Goal: Task Accomplishment & Management: Complete application form

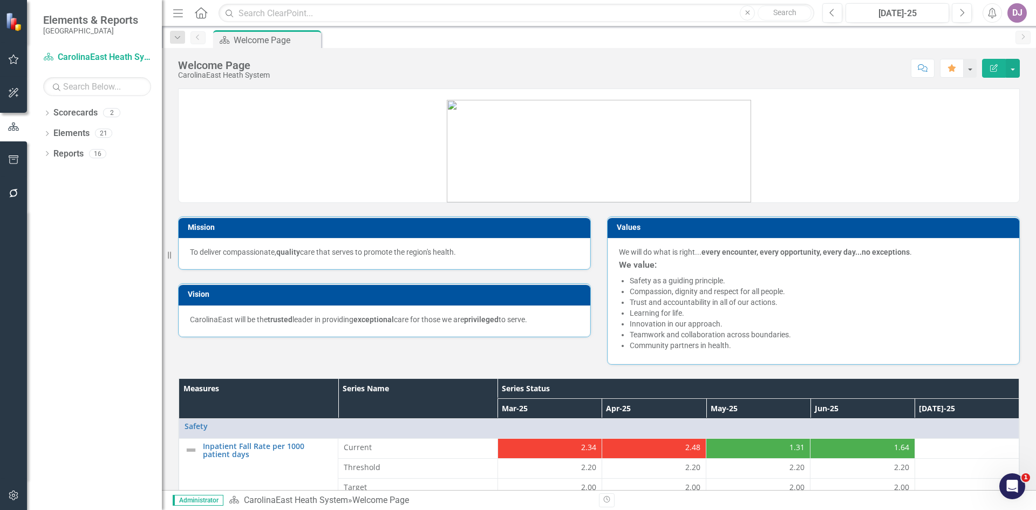
click at [1010, 491] on icon "Open Intercom Messenger" at bounding box center [1012, 486] width 18 height 18
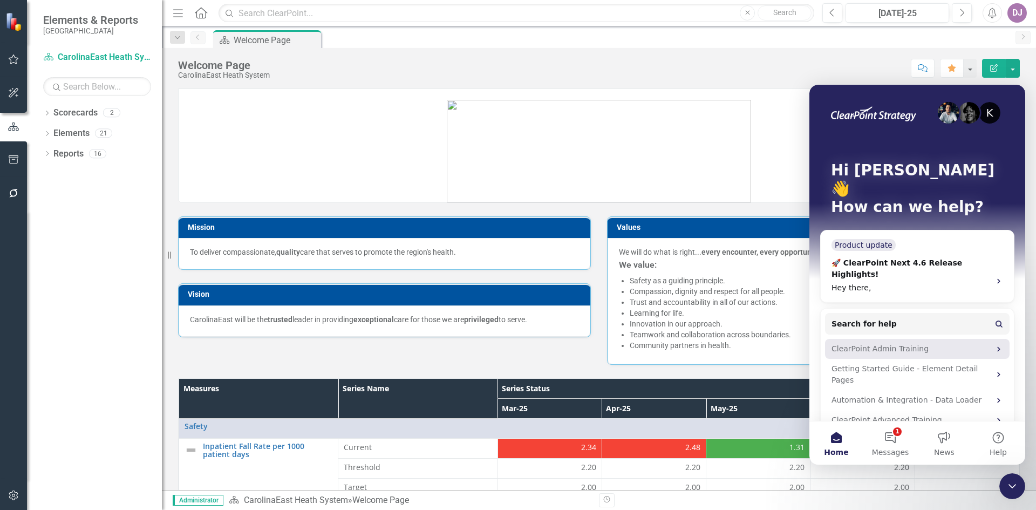
click at [895, 343] on div "ClearPoint Admin Training" at bounding box center [910, 348] width 159 height 11
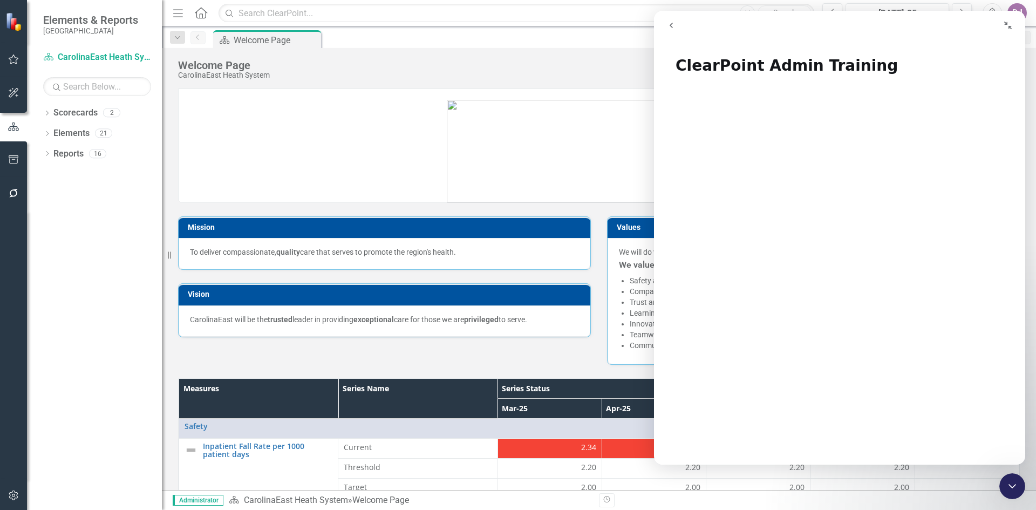
click at [1008, 28] on icon "Collapse window" at bounding box center [1008, 26] width 8 height 8
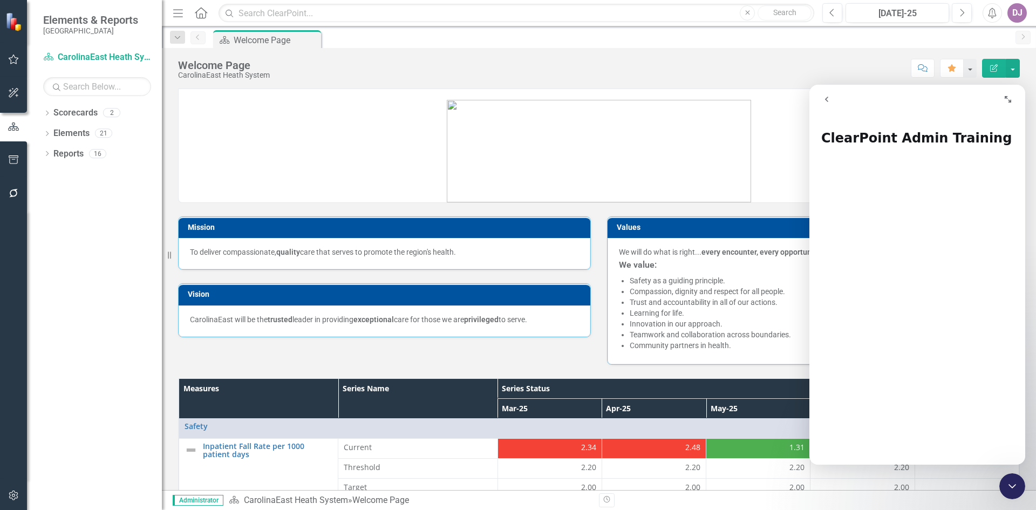
click at [1009, 99] on icon "Expand window" at bounding box center [1007, 99] width 9 height 9
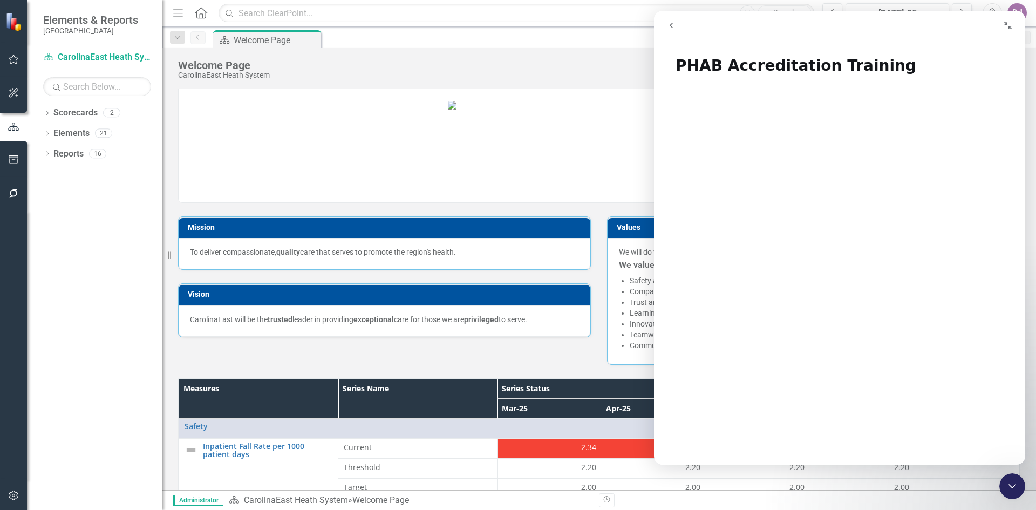
click at [1011, 490] on icon "Close Intercom Messenger" at bounding box center [1011, 486] width 13 height 13
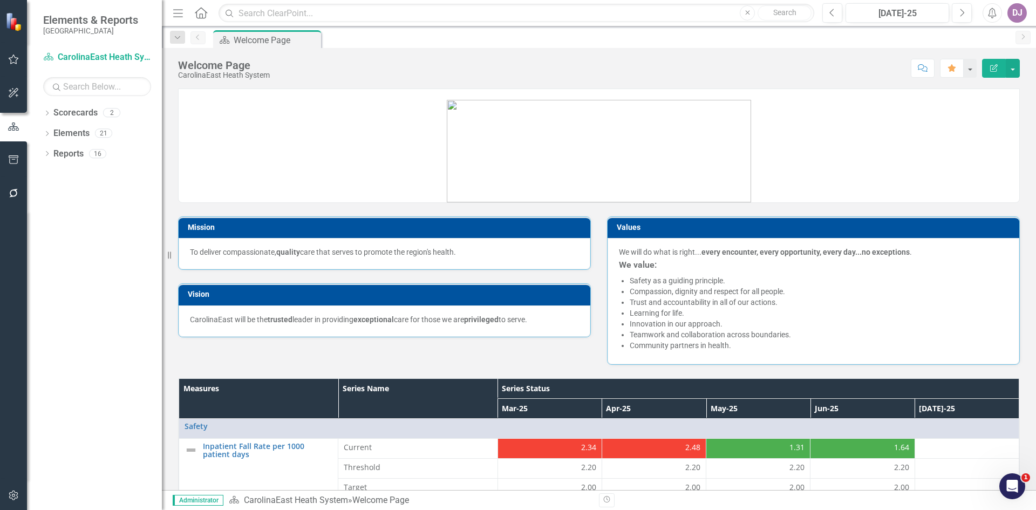
click at [1010, 490] on icon "Open Intercom Messenger" at bounding box center [1012, 486] width 18 height 18
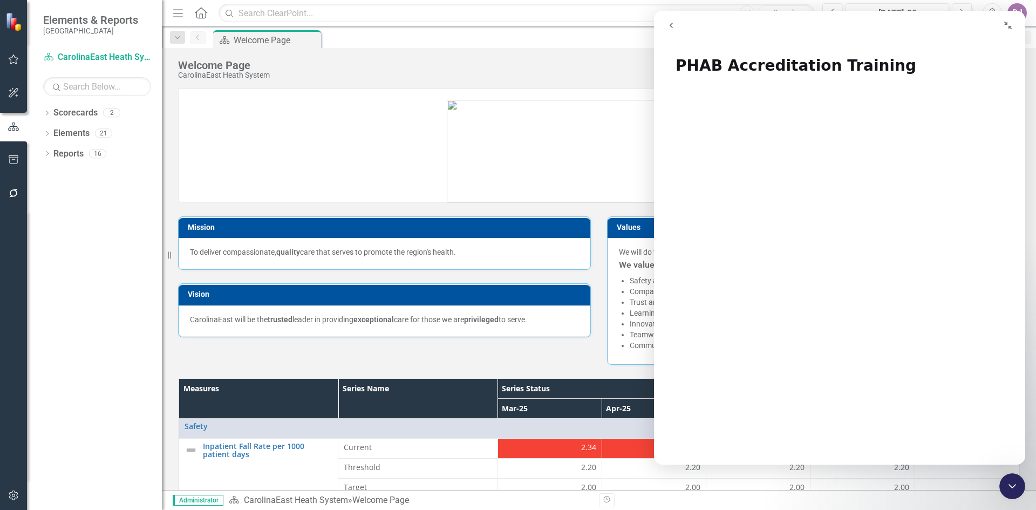
click at [673, 26] on icon "go back" at bounding box center [671, 25] width 9 height 9
click at [13, 491] on icon "button" at bounding box center [13, 495] width 11 height 9
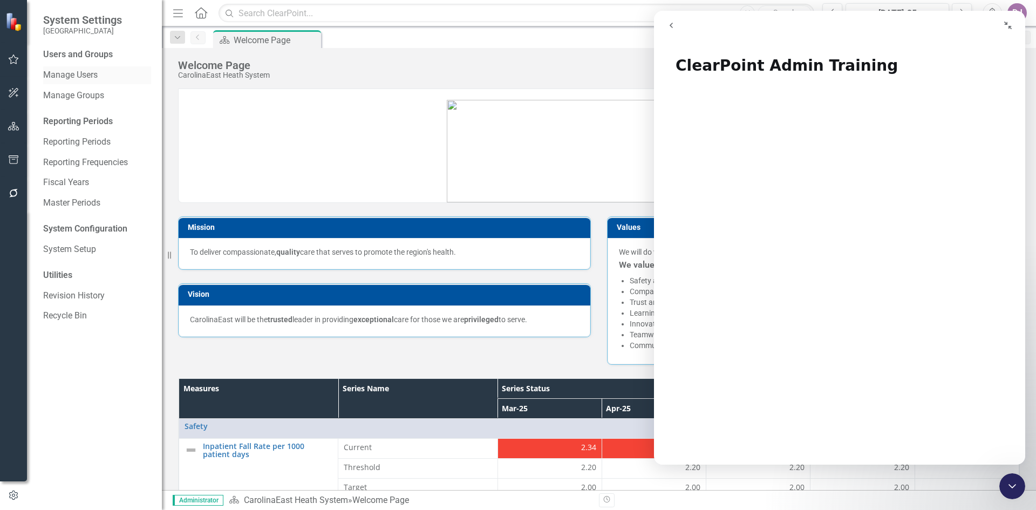
click at [87, 76] on link "Manage Users" at bounding box center [97, 75] width 108 height 12
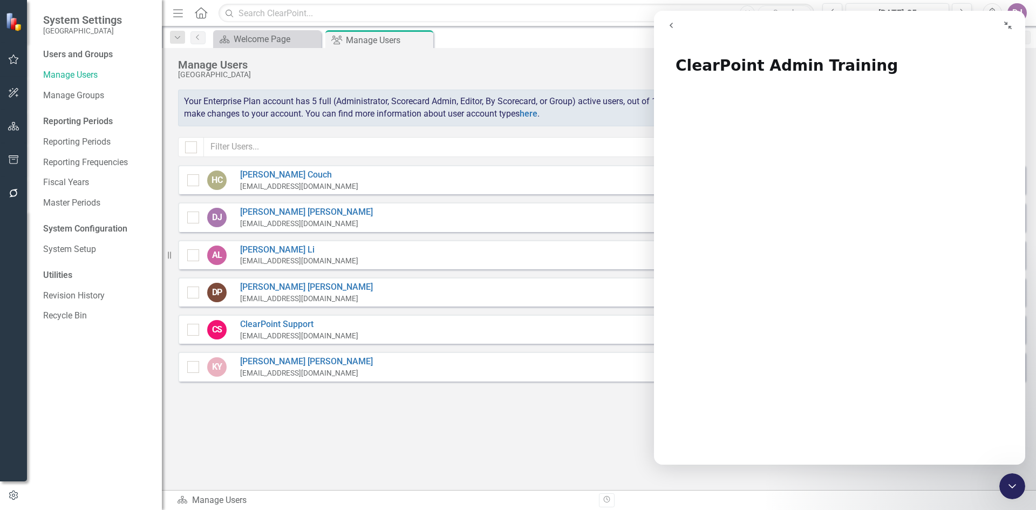
drag, startPoint x: 852, startPoint y: 26, endPoint x: 1241, endPoint y: 32, distance: 388.4
click html "ClearPoint Admin Training ClearPoint Admin Training Did this answer your questi…"
click at [1007, 26] on icon "Collapse window" at bounding box center [1007, 25] width 9 height 9
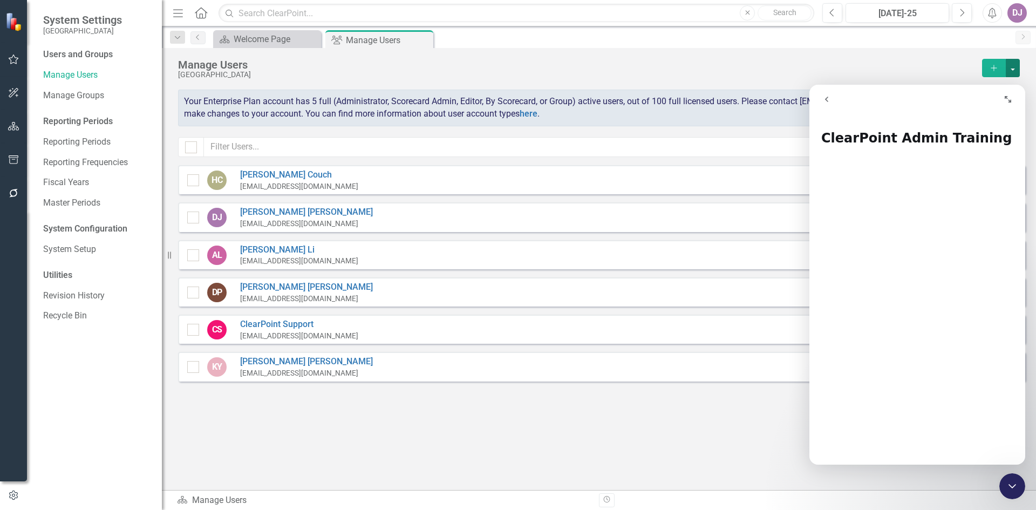
click at [1011, 67] on button "button" at bounding box center [1012, 68] width 14 height 18
click at [1018, 67] on button "button" at bounding box center [1012, 68] width 14 height 18
click at [1015, 67] on button "button" at bounding box center [1012, 68] width 14 height 18
drag, startPoint x: 968, startPoint y: 97, endPoint x: 961, endPoint y: 127, distance: 30.6
click at [961, 127] on div "ClearPoint Admin Training ClearPoint Admin Training Did this answer your questi…" at bounding box center [917, 275] width 216 height 380
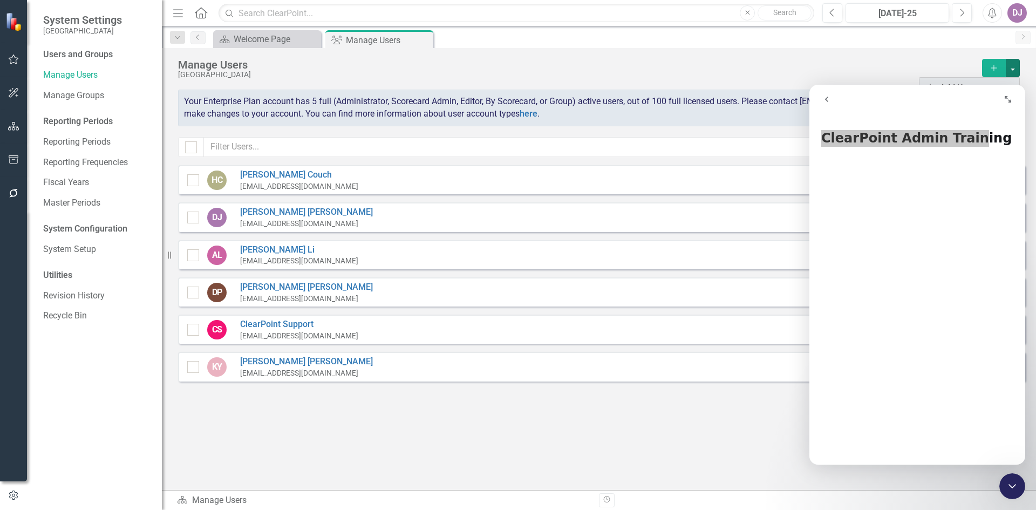
click at [958, 80] on link "icon.addUser Add User" at bounding box center [969, 88] width 100 height 20
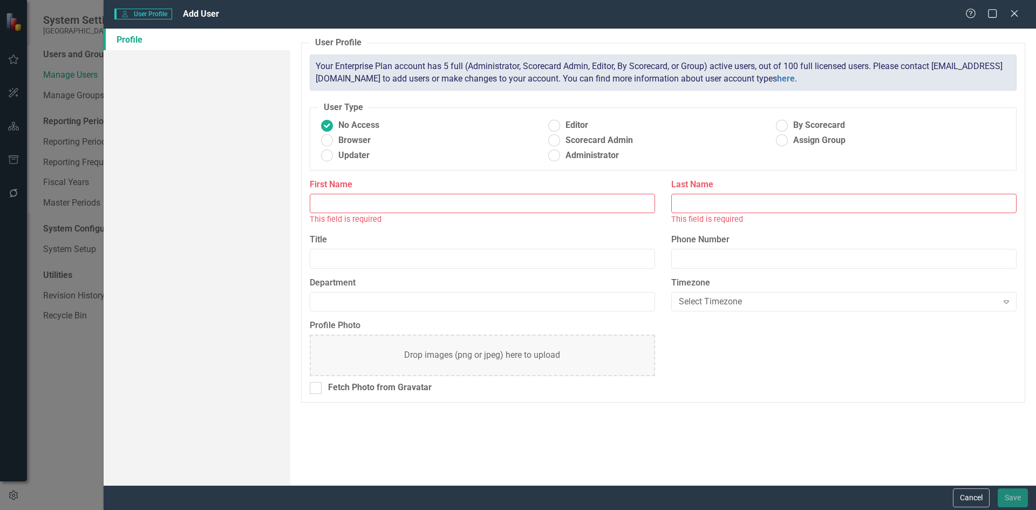
click at [361, 205] on input "First Name" at bounding box center [482, 204] width 345 height 20
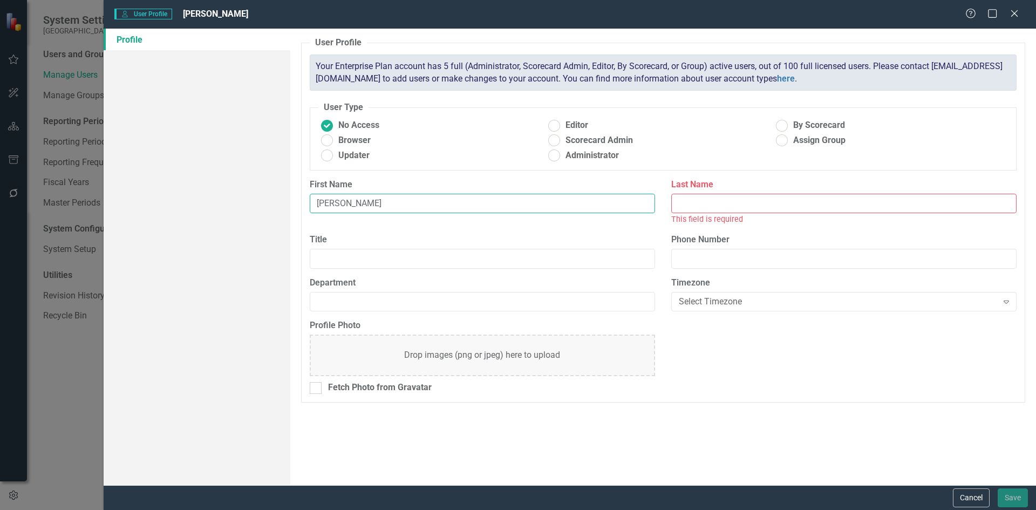
type input "[PERSON_NAME]"
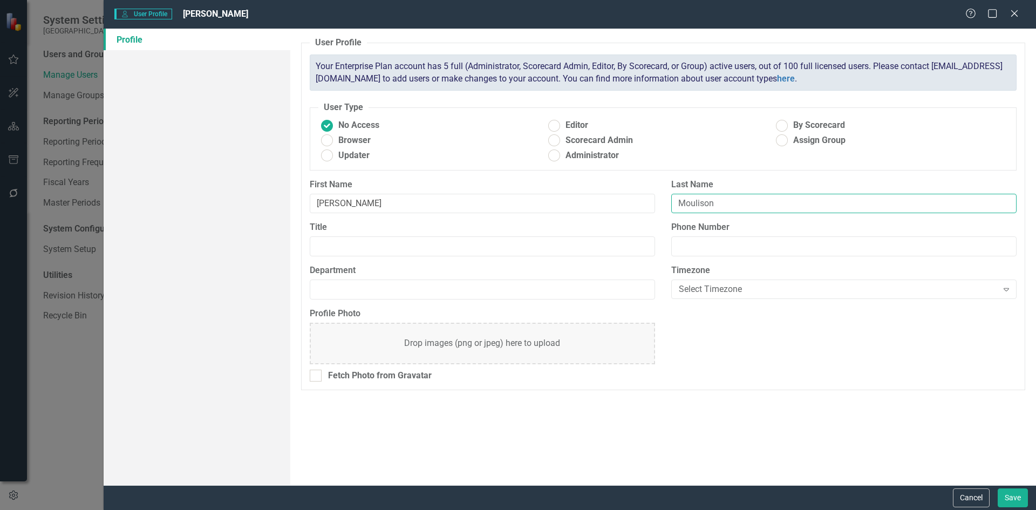
type input "Moulison"
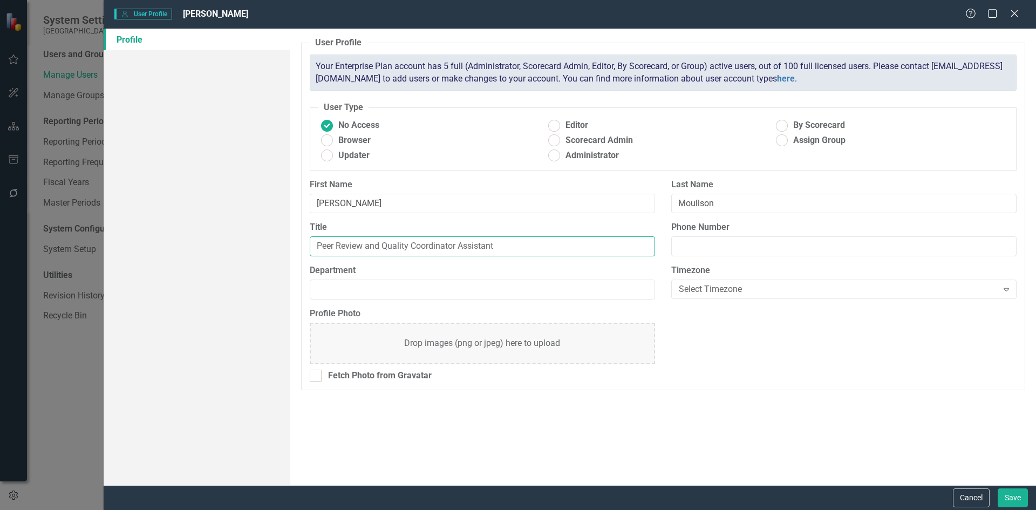
type input "Peer Review and Quality Coordinator Assistant"
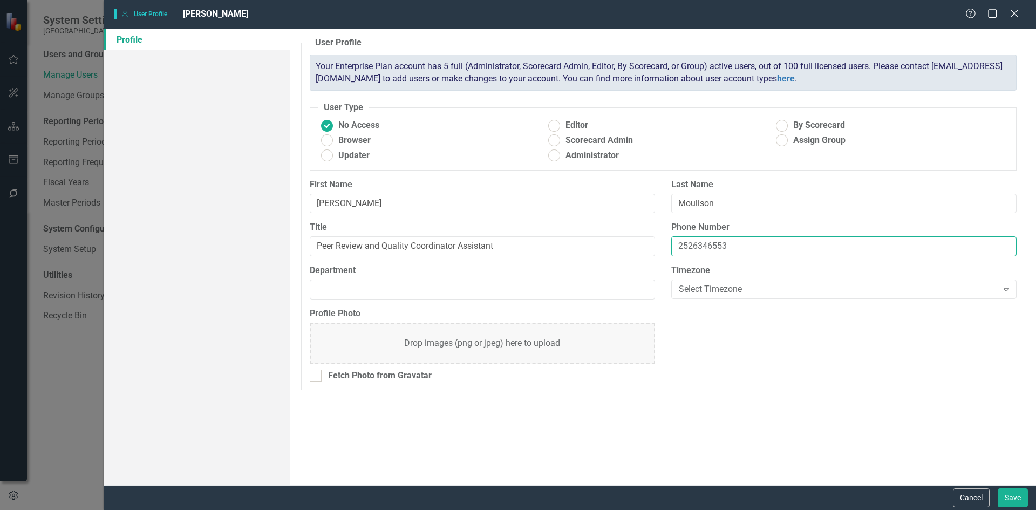
type input "2526346553"
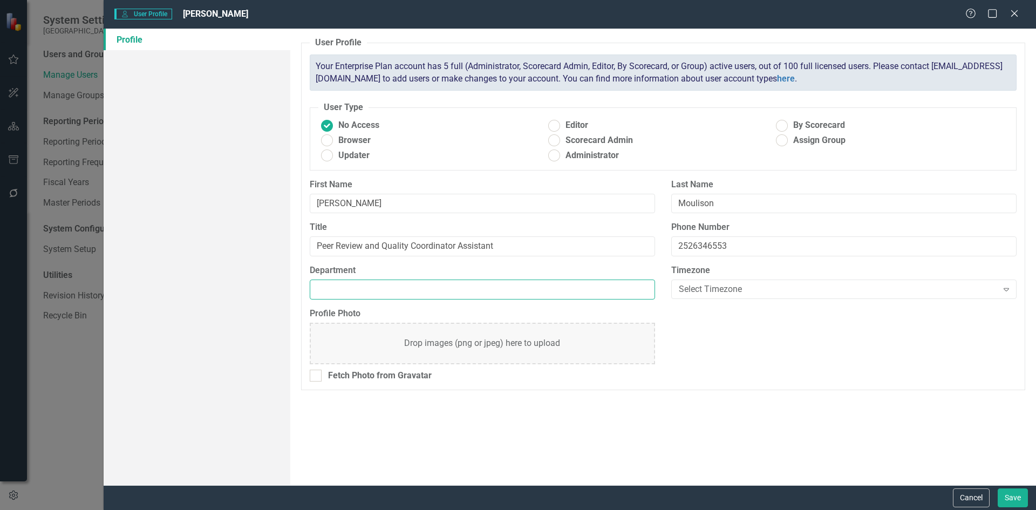
click at [344, 287] on input "Department" at bounding box center [482, 289] width 345 height 20
type input "Outcomes Specialist"
click at [555, 154] on ins at bounding box center [554, 155] width 17 height 17
click at [555, 154] on input "Administrator" at bounding box center [554, 155] width 17 height 17
radio input "true"
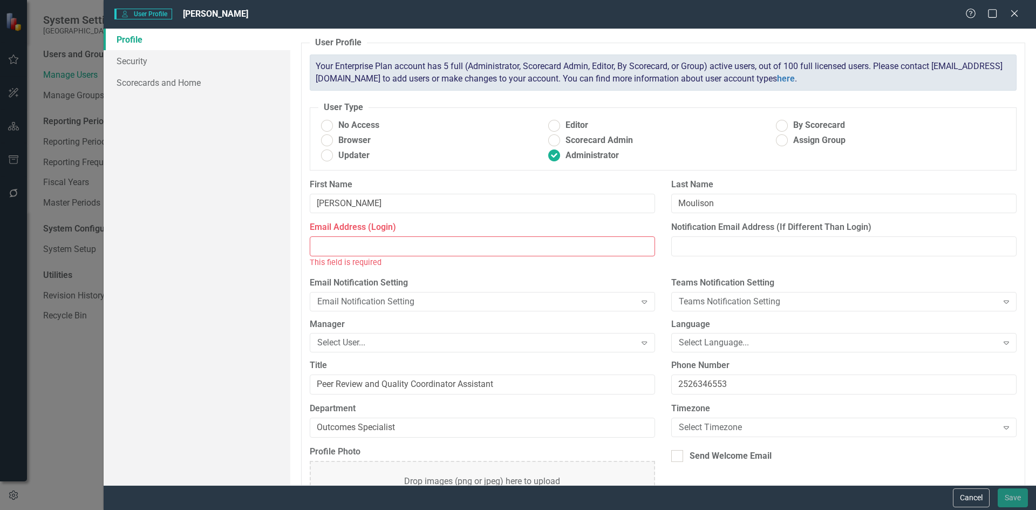
click at [430, 251] on input "Email Address (Login)" at bounding box center [482, 246] width 345 height 20
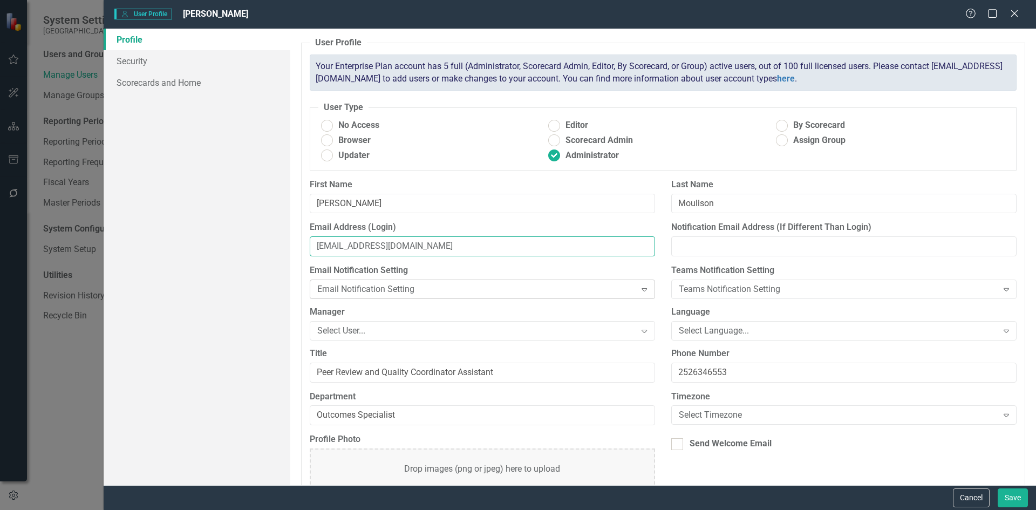
type input "[EMAIL_ADDRESS][DOMAIN_NAME]"
click at [639, 291] on icon "Expand" at bounding box center [644, 289] width 11 height 9
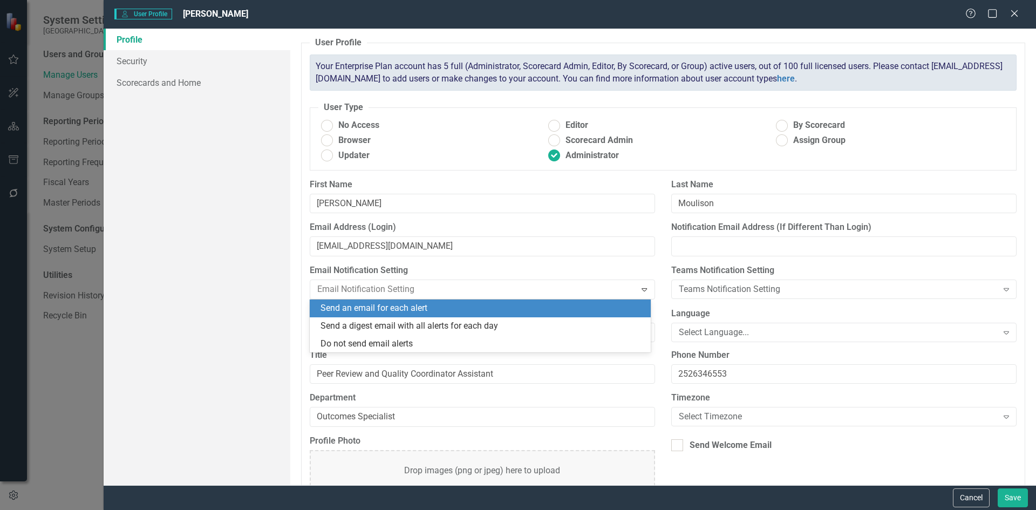
click at [425, 313] on div "Send an email for each alert" at bounding box center [482, 308] width 324 height 12
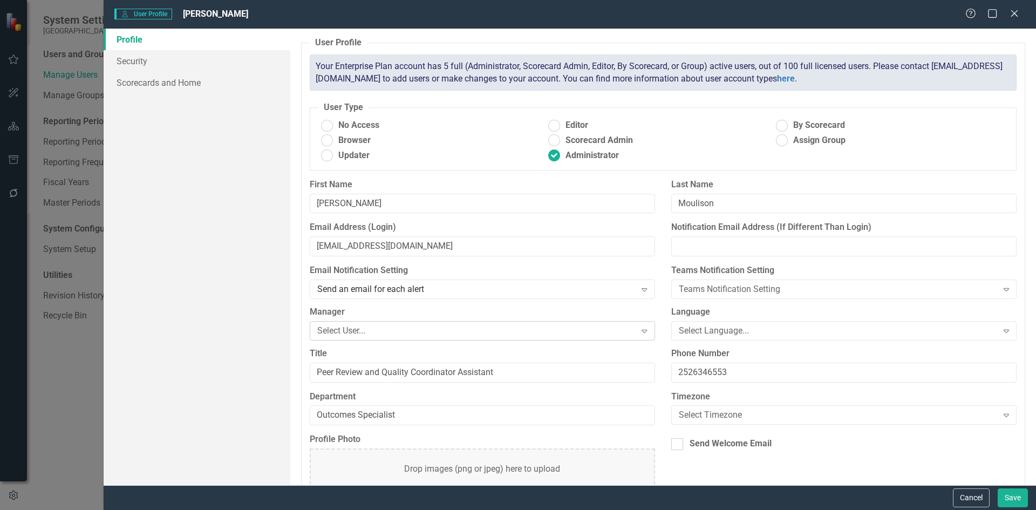
click at [639, 326] on icon "Expand" at bounding box center [644, 330] width 11 height 9
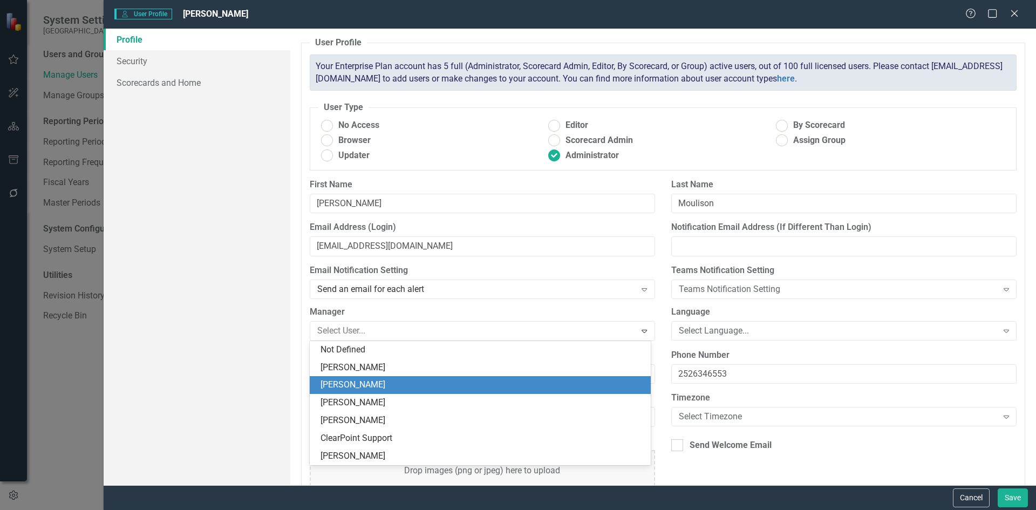
click at [405, 388] on div "[PERSON_NAME]" at bounding box center [482, 385] width 324 height 12
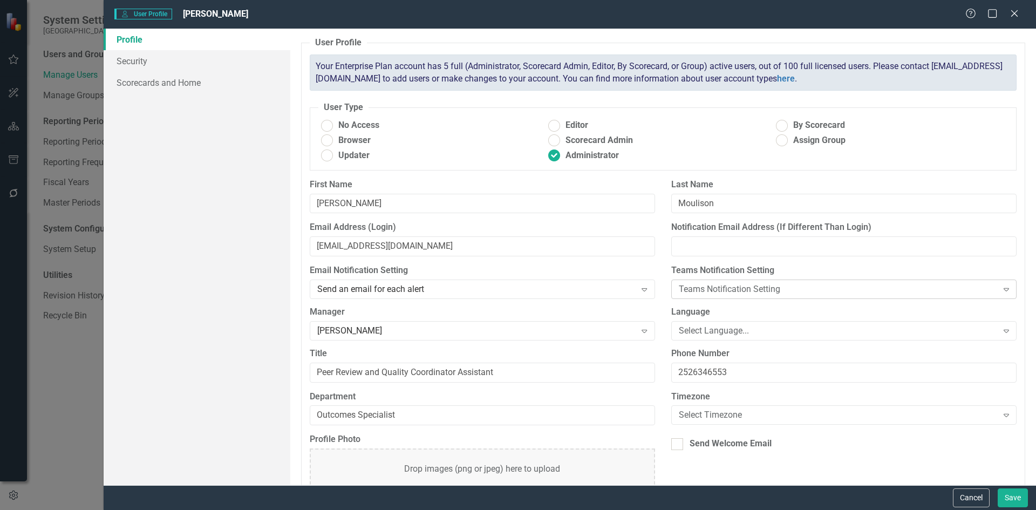
click at [1003, 289] on icon at bounding box center [1005, 289] width 5 height 3
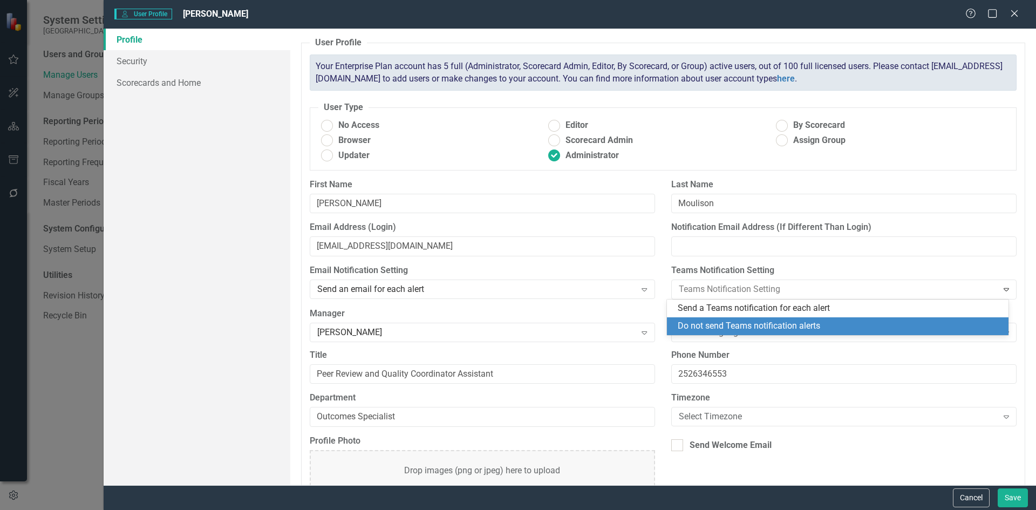
click at [788, 328] on div "Do not send Teams notification alerts" at bounding box center [839, 326] width 324 height 12
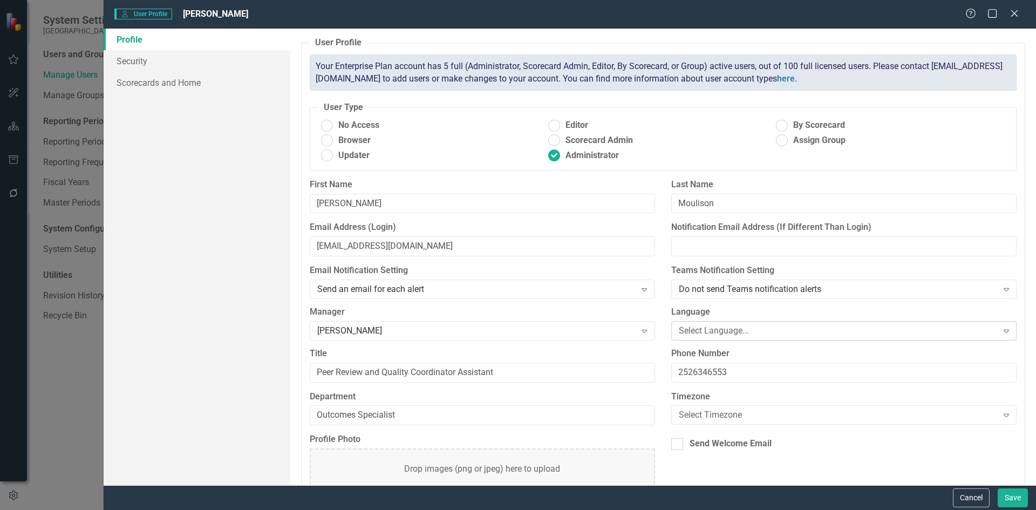
click at [1001, 332] on icon "Expand" at bounding box center [1006, 330] width 11 height 9
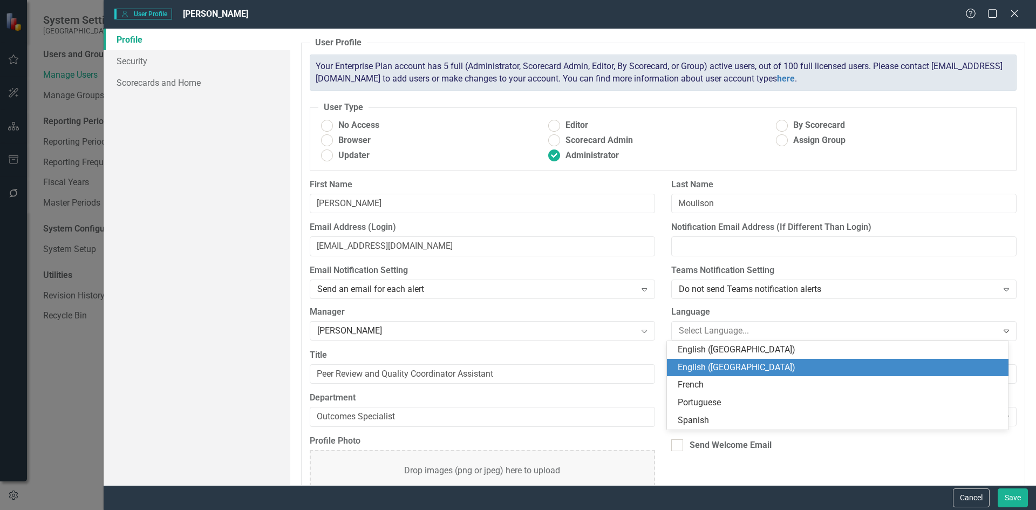
click at [714, 372] on div "English ([GEOGRAPHIC_DATA])" at bounding box center [839, 367] width 324 height 12
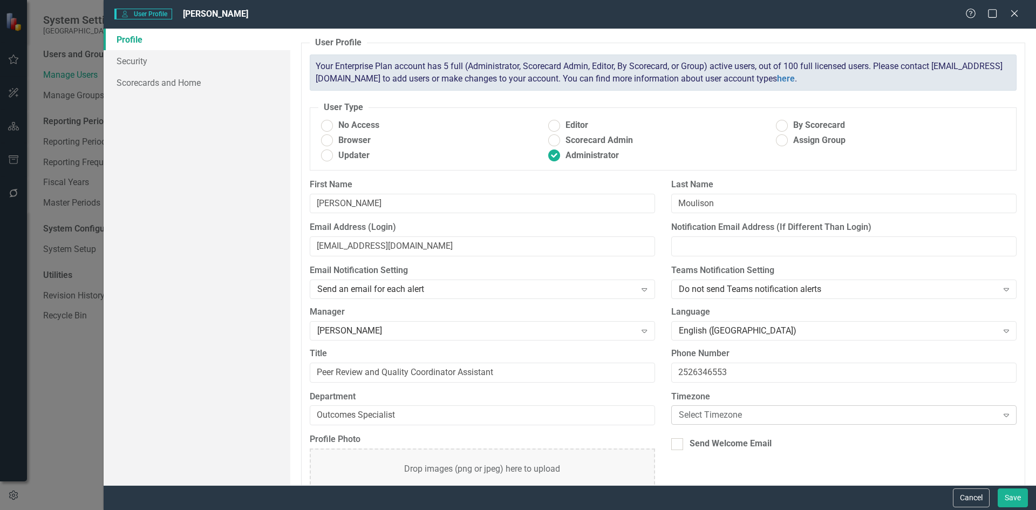
click at [1001, 411] on icon "Expand" at bounding box center [1006, 414] width 11 height 9
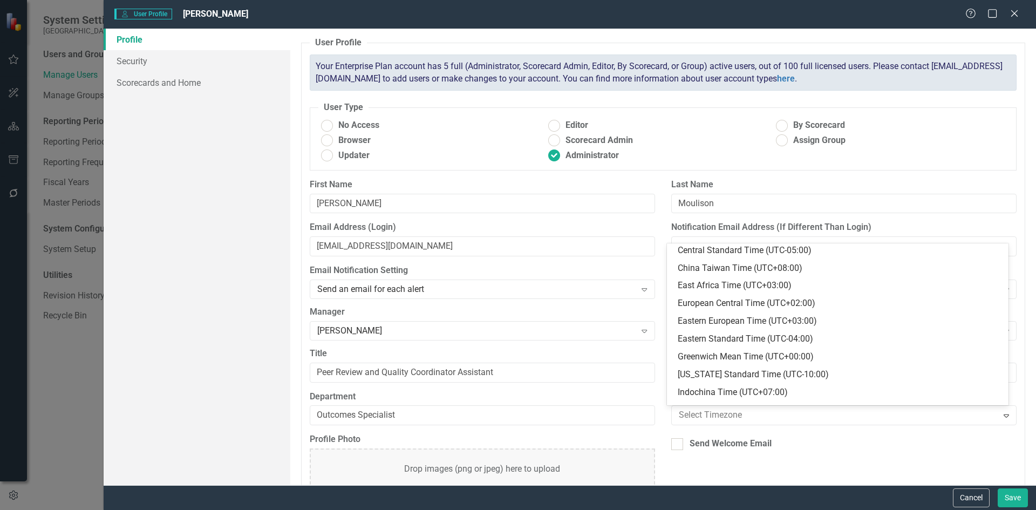
scroll to position [181, 0]
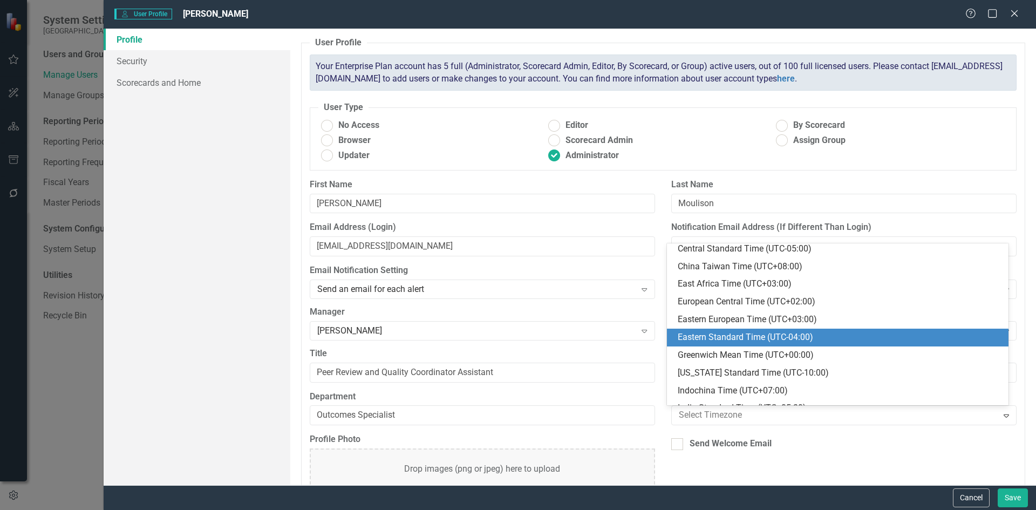
click at [740, 340] on div "Eastern Standard Time (UTC-04:00)" at bounding box center [839, 337] width 324 height 12
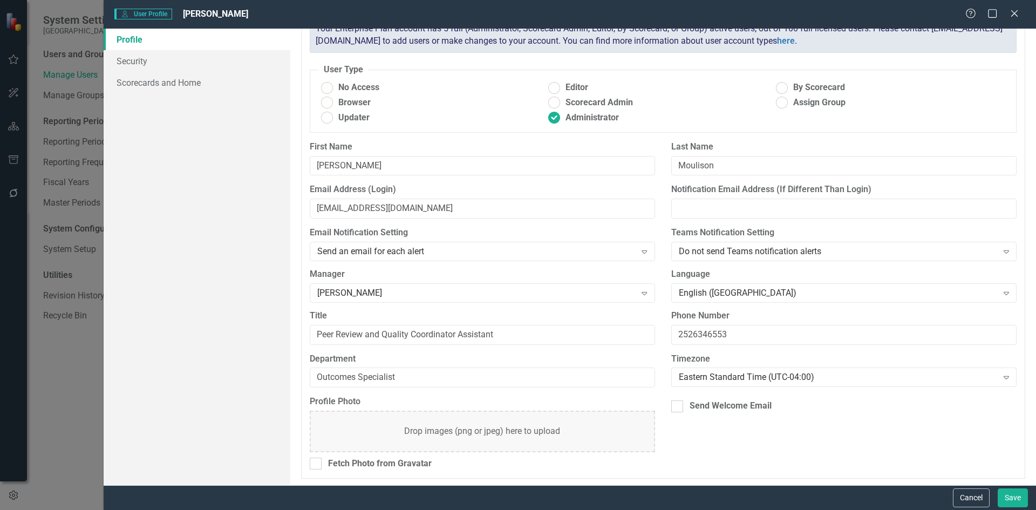
scroll to position [39, 0]
click at [676, 408] on div at bounding box center [677, 405] width 12 height 12
click at [676, 406] on input "Send Welcome Email" at bounding box center [674, 402] width 7 height 7
checkbox input "true"
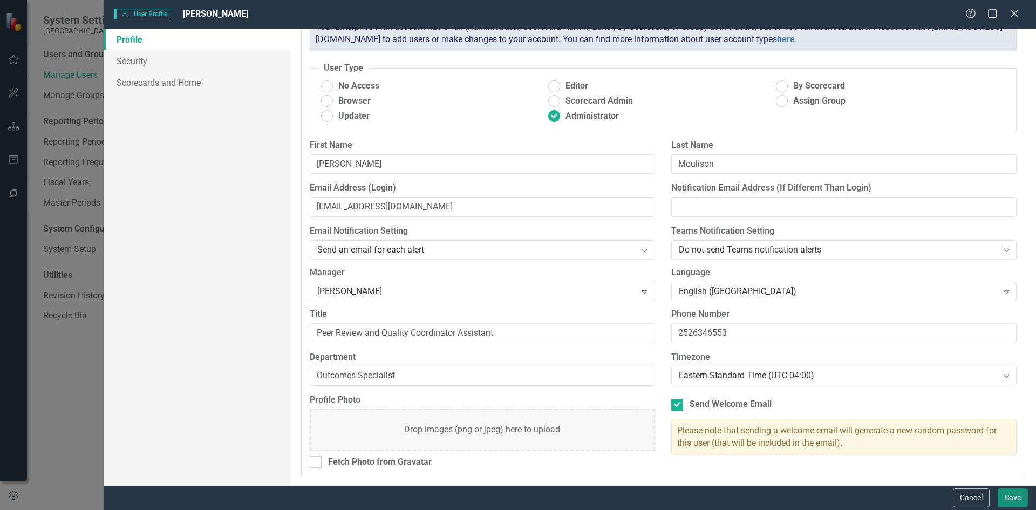
click at [1014, 498] on button "Save" at bounding box center [1012, 497] width 30 height 19
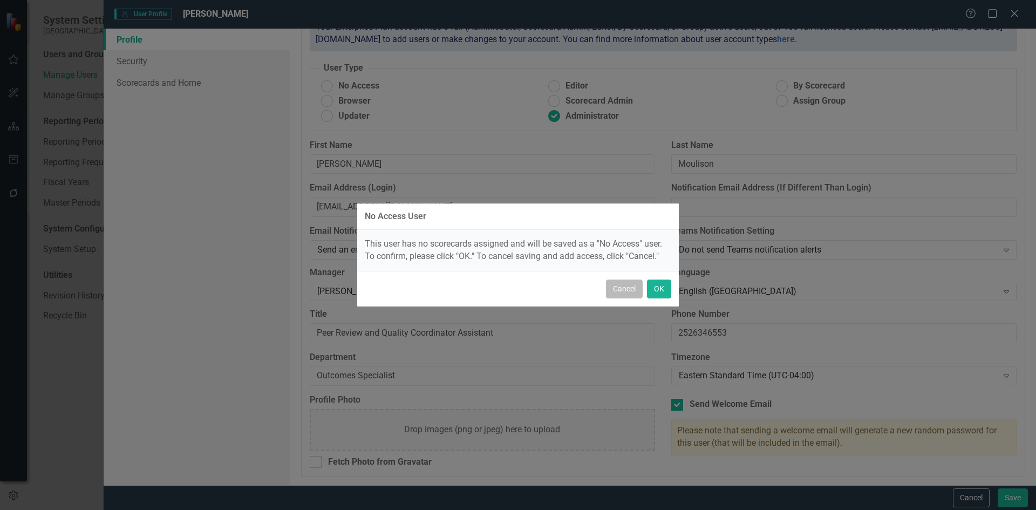
click at [631, 293] on button "Cancel" at bounding box center [624, 288] width 37 height 19
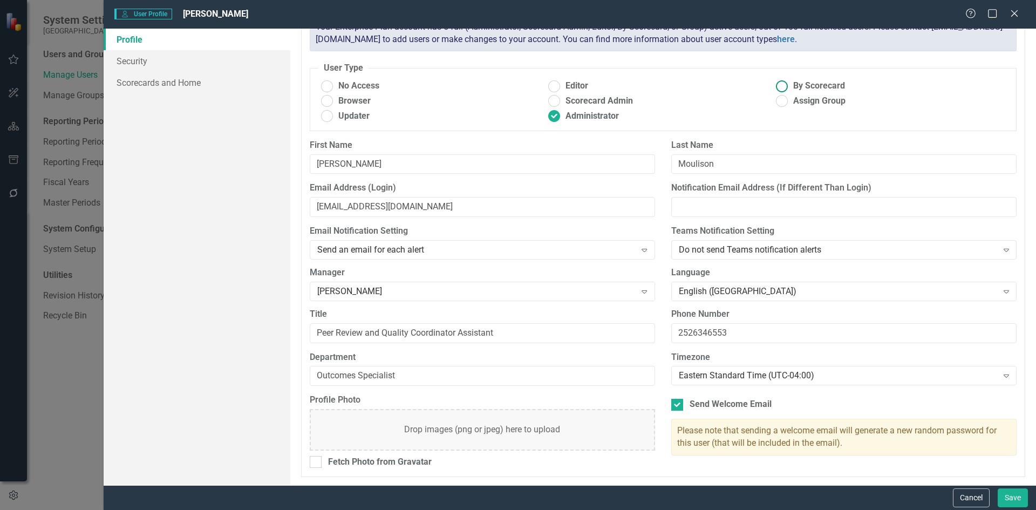
click at [779, 85] on ins at bounding box center [781, 86] width 17 height 17
click at [779, 85] on input "By Scorecard" at bounding box center [781, 86] width 17 height 17
radio input "true"
click at [554, 118] on ins at bounding box center [554, 116] width 17 height 17
click at [554, 118] on input "Administrator" at bounding box center [554, 116] width 17 height 17
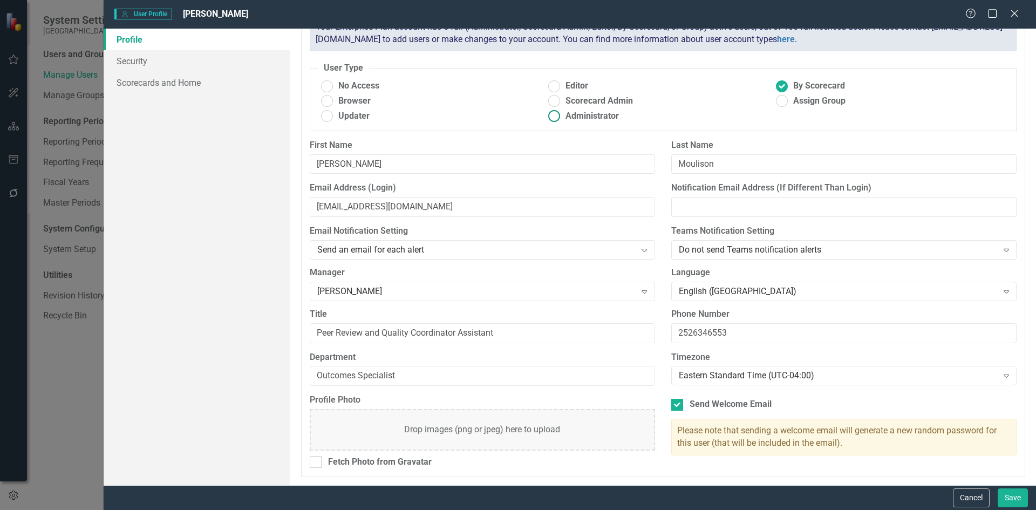
radio input "true"
click at [776, 98] on ins at bounding box center [781, 101] width 17 height 17
click at [776, 98] on input "Assign Group" at bounding box center [781, 101] width 17 height 17
radio input "true"
click at [551, 115] on ins at bounding box center [554, 116] width 17 height 17
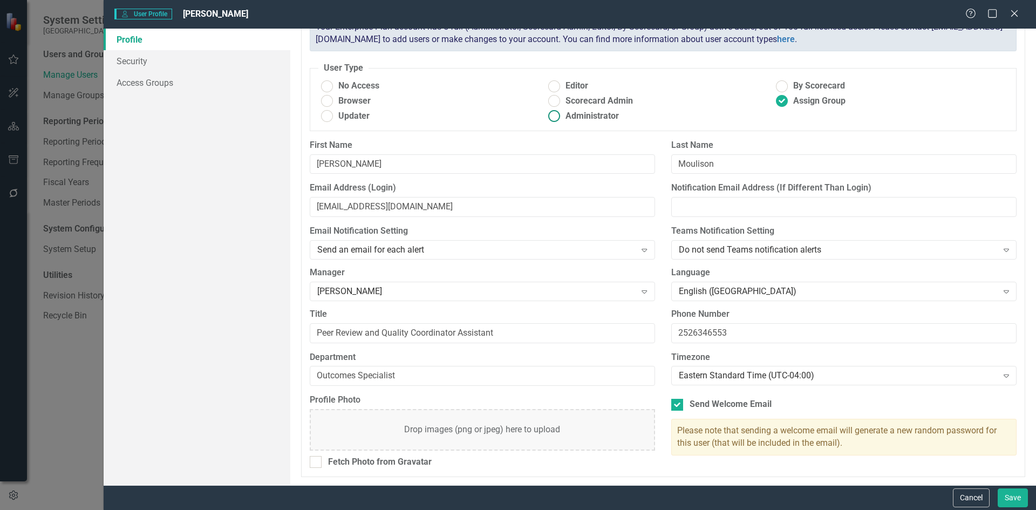
click at [551, 115] on input "Administrator" at bounding box center [554, 116] width 17 height 17
radio input "true"
click at [1003, 499] on button "Save" at bounding box center [1012, 497] width 30 height 19
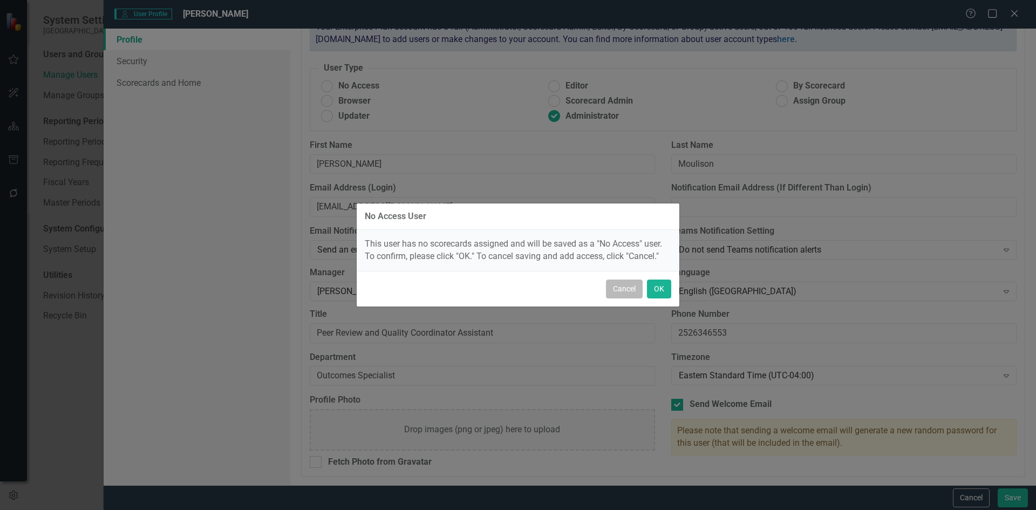
click at [630, 289] on button "Cancel" at bounding box center [624, 288] width 37 height 19
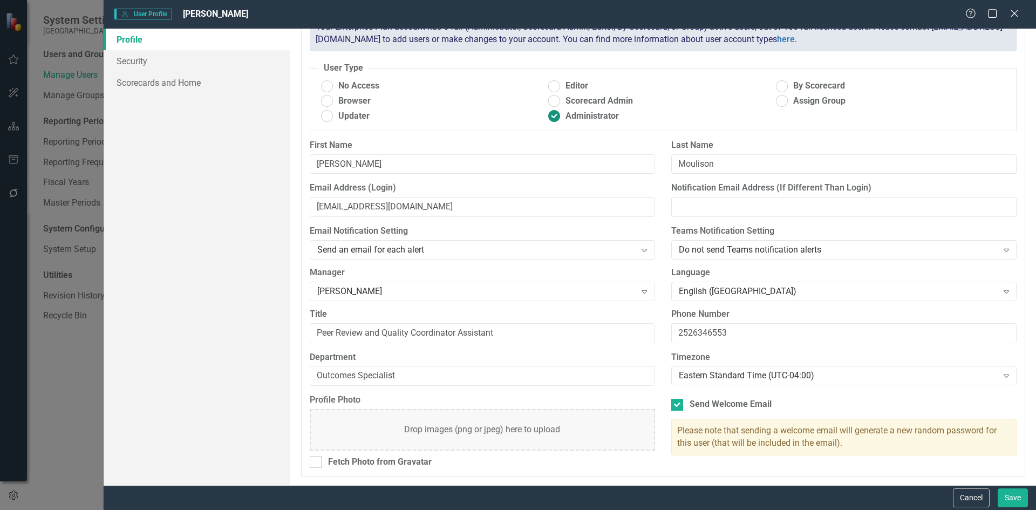
click at [551, 118] on ins at bounding box center [554, 116] width 17 height 17
click at [551, 118] on input "Administrator" at bounding box center [554, 116] width 17 height 17
click at [553, 88] on ins at bounding box center [554, 86] width 17 height 17
click at [553, 88] on input "Editor" at bounding box center [554, 86] width 17 height 17
radio input "true"
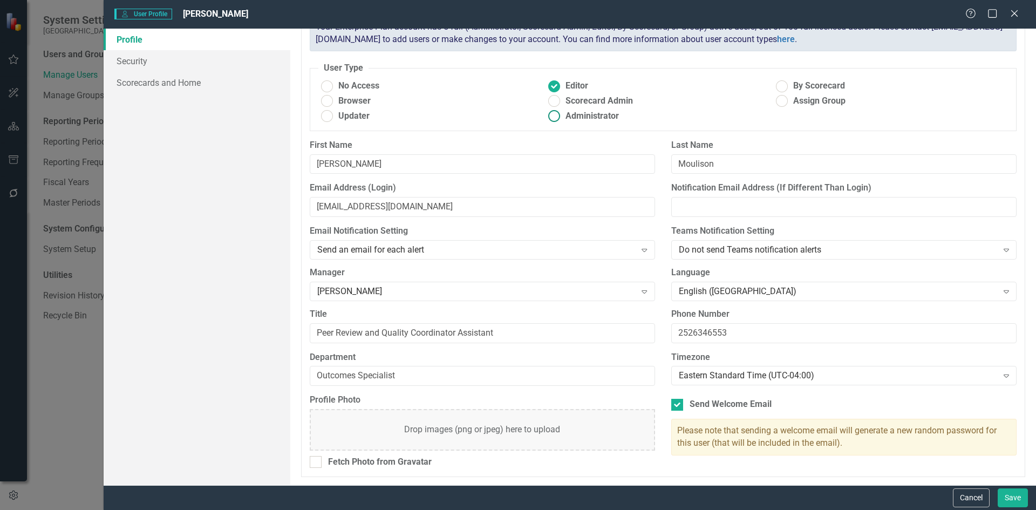
click at [552, 119] on ins at bounding box center [554, 116] width 17 height 17
click at [552, 119] on input "Administrator" at bounding box center [554, 116] width 17 height 17
radio input "true"
click at [773, 100] on ins at bounding box center [781, 101] width 17 height 17
click at [773, 100] on input "Assign Group" at bounding box center [781, 101] width 17 height 17
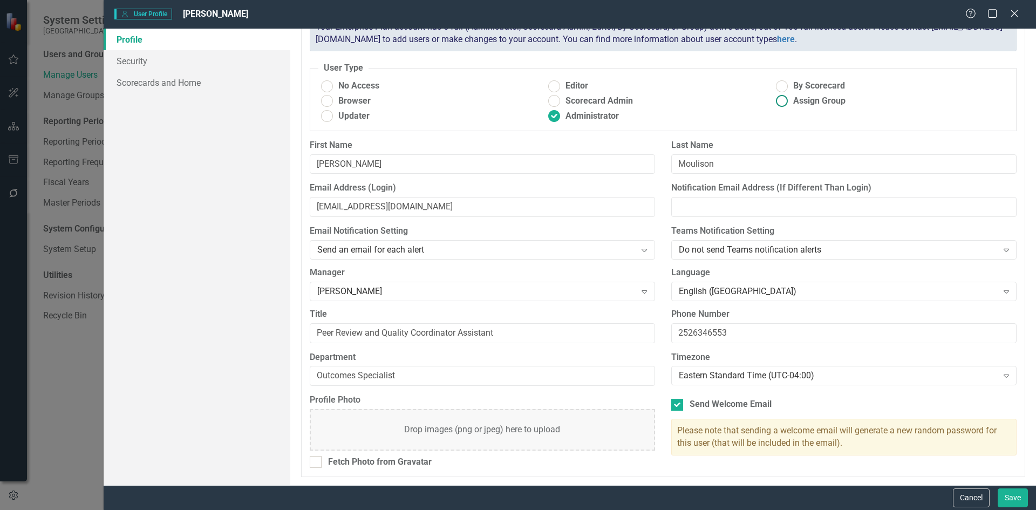
radio input "true"
click at [773, 88] on ins at bounding box center [781, 86] width 17 height 17
click at [773, 88] on input "By Scorecard" at bounding box center [781, 86] width 17 height 17
radio input "true"
click at [554, 91] on ins at bounding box center [554, 86] width 17 height 17
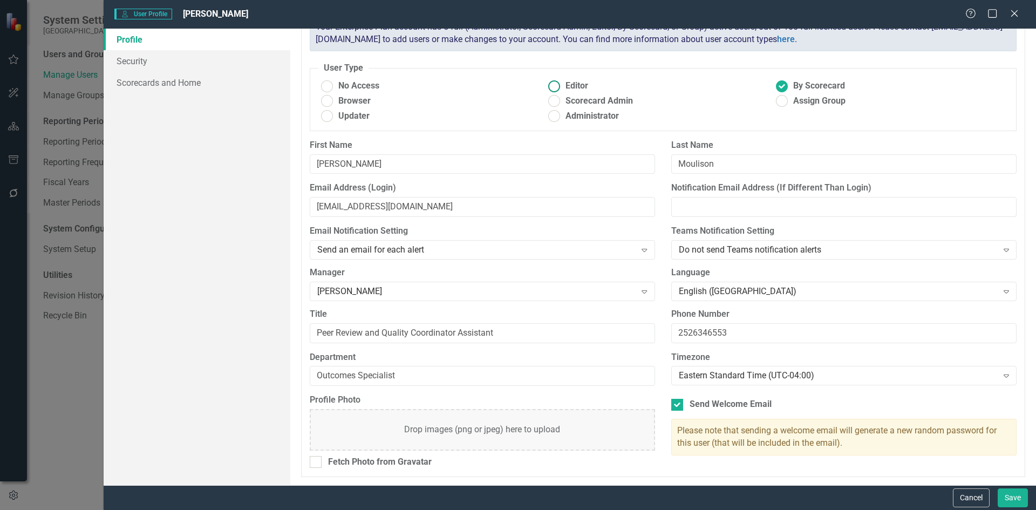
click at [554, 91] on input "Editor" at bounding box center [554, 86] width 17 height 17
radio input "true"
click at [1006, 500] on button "Save" at bounding box center [1012, 497] width 30 height 19
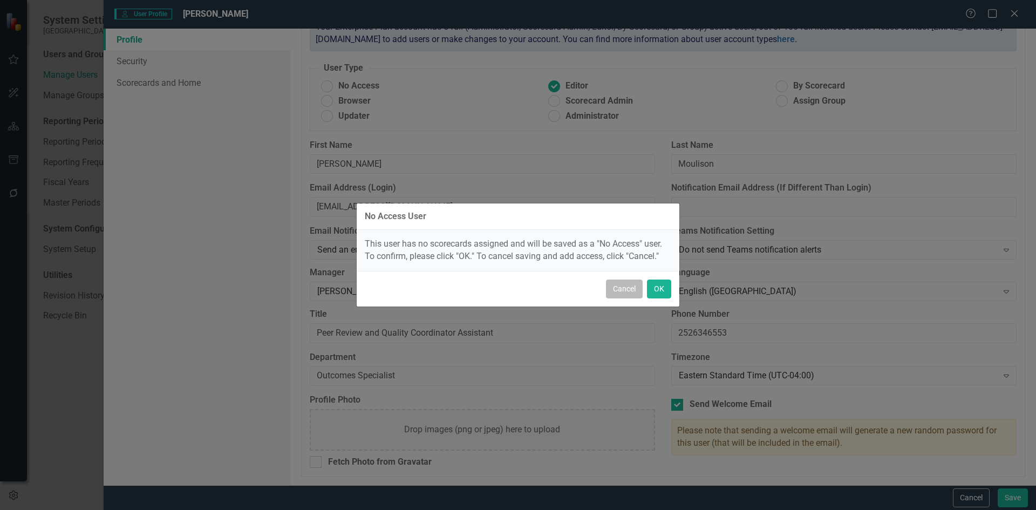
click at [625, 293] on button "Cancel" at bounding box center [624, 288] width 37 height 19
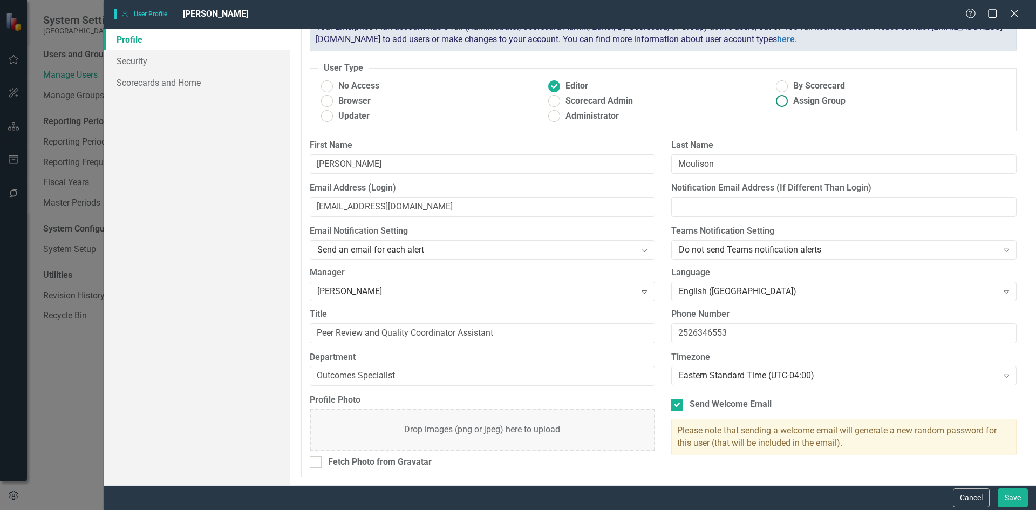
click at [777, 102] on ins at bounding box center [781, 101] width 17 height 17
click at [777, 102] on input "Assign Group" at bounding box center [781, 101] width 17 height 17
radio input "true"
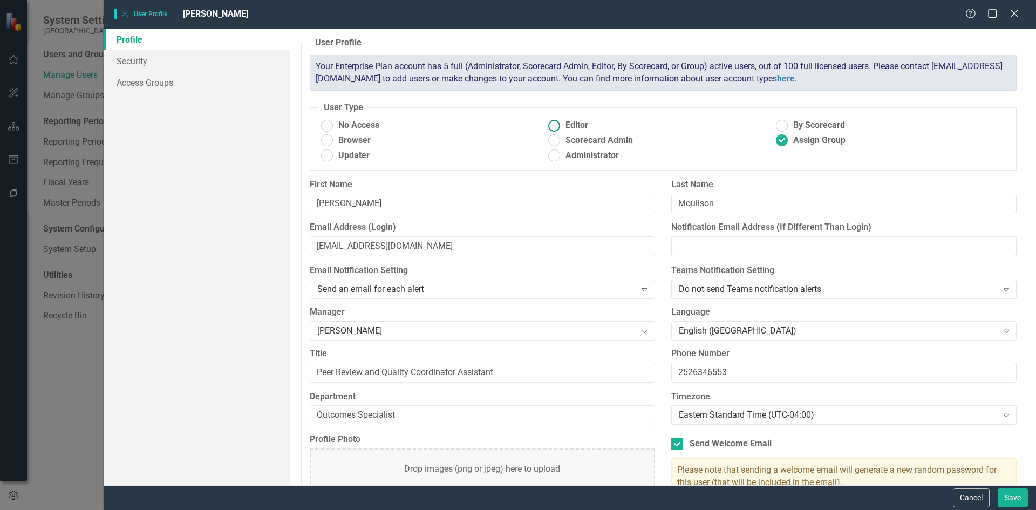
click at [553, 127] on ins at bounding box center [554, 125] width 17 height 17
click at [553, 127] on input "Editor" at bounding box center [554, 125] width 17 height 17
radio input "true"
click at [774, 125] on ins at bounding box center [781, 125] width 17 height 17
click at [774, 125] on input "By Scorecard" at bounding box center [781, 125] width 17 height 17
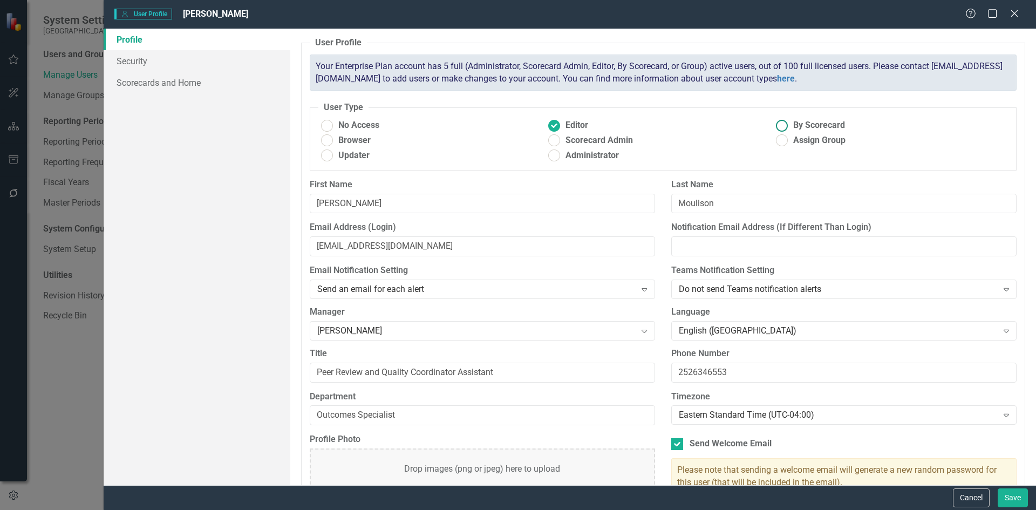
radio input "true"
click at [550, 129] on ins at bounding box center [554, 125] width 17 height 17
click at [550, 129] on input "Editor" at bounding box center [554, 125] width 17 height 17
radio input "true"
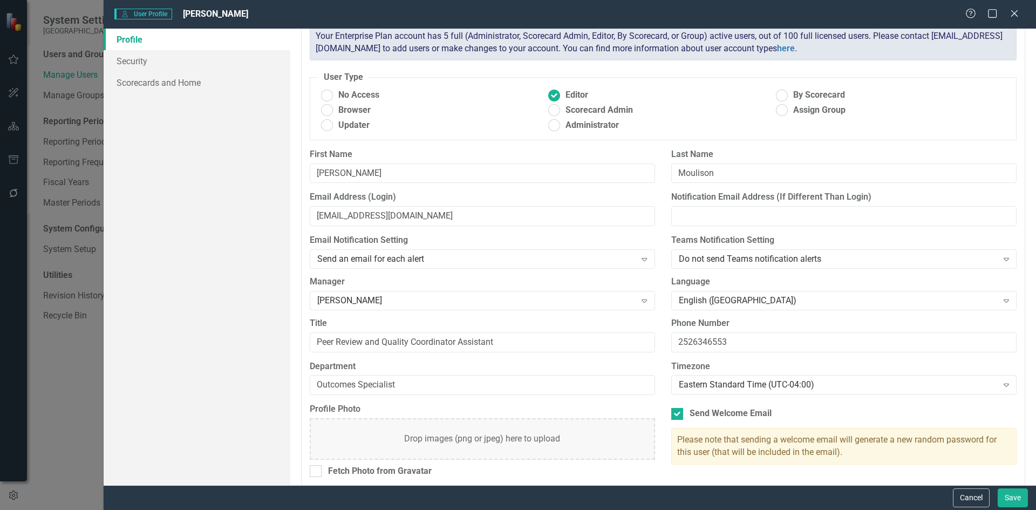
scroll to position [39, 0]
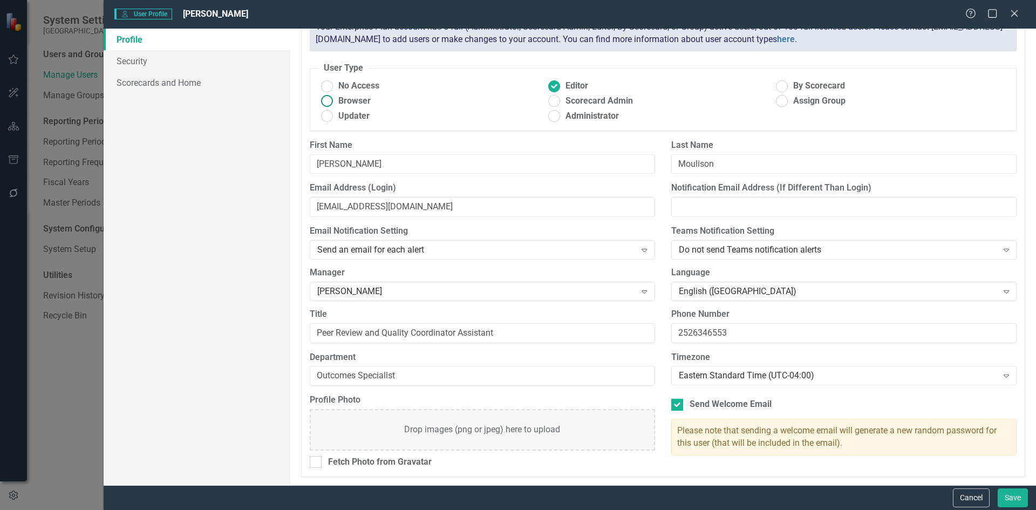
click at [325, 103] on ins at bounding box center [326, 101] width 17 height 17
click at [325, 103] on input "Browser" at bounding box center [326, 101] width 17 height 17
radio input "true"
click at [1003, 496] on button "Save" at bounding box center [1012, 497] width 30 height 19
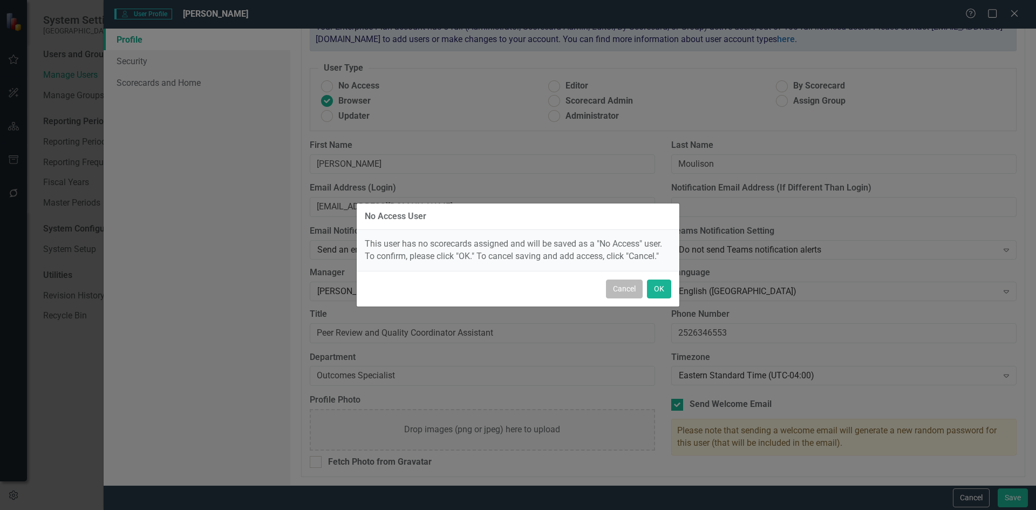
click at [619, 292] on button "Cancel" at bounding box center [624, 288] width 37 height 19
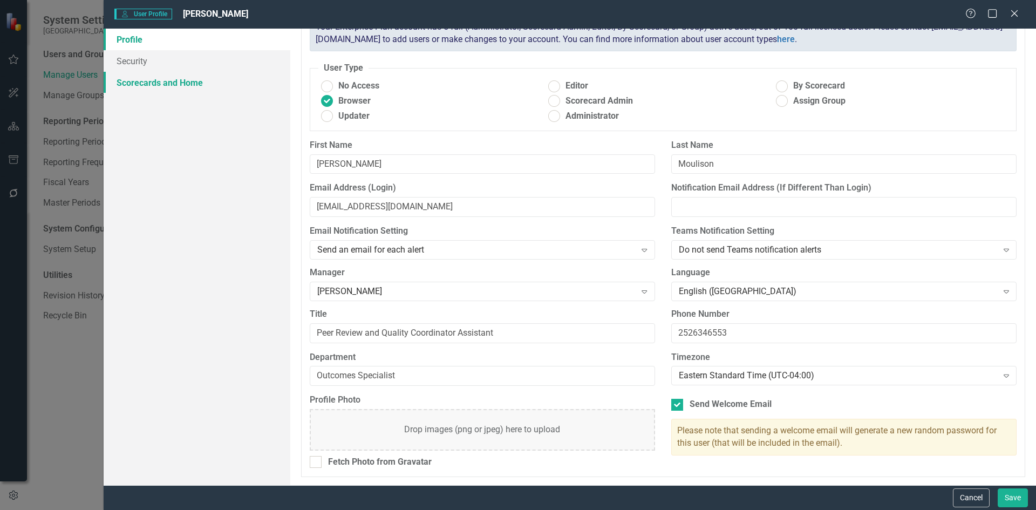
click at [147, 83] on link "Scorecards and Home" at bounding box center [197, 83] width 187 height 22
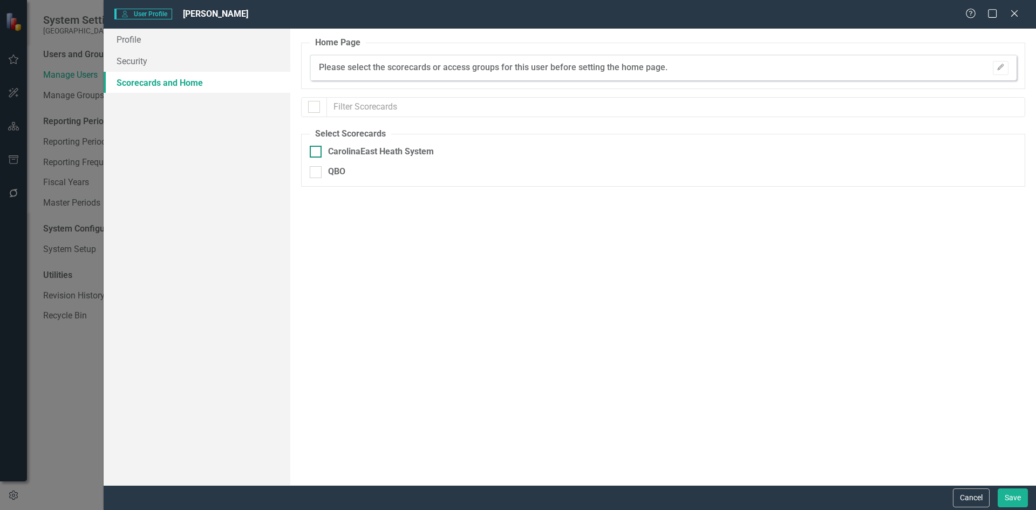
click at [317, 150] on div at bounding box center [316, 152] width 12 height 12
click at [317, 150] on input "CarolinaEast Heath System" at bounding box center [313, 149] width 7 height 7
checkbox input "true"
click at [1012, 499] on button "Save" at bounding box center [1012, 497] width 30 height 19
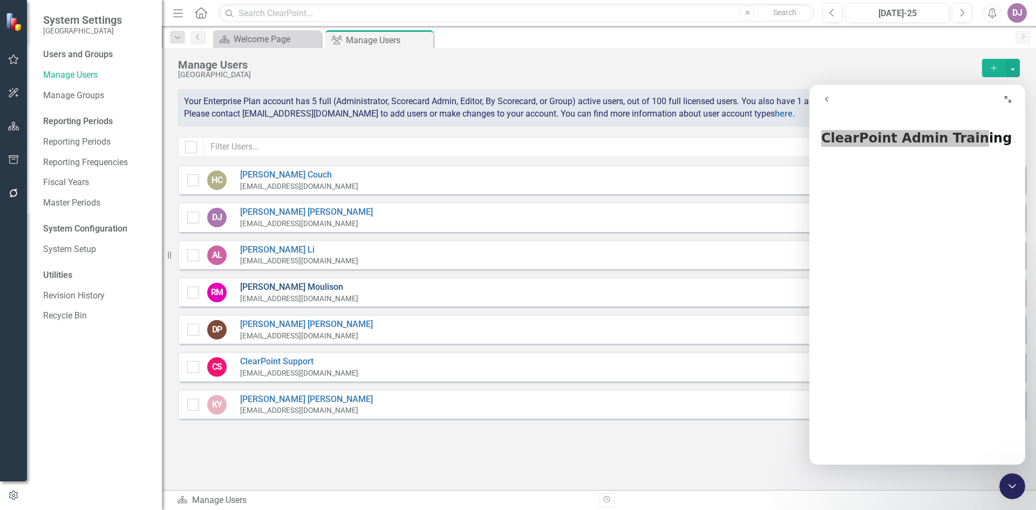
click at [266, 285] on link "[PERSON_NAME]" at bounding box center [299, 287] width 118 height 12
click at [266, 285] on body "System Settings CarolinaEast Medical Center Users and Groups Manage Users Manag…" at bounding box center [518, 255] width 1036 height 510
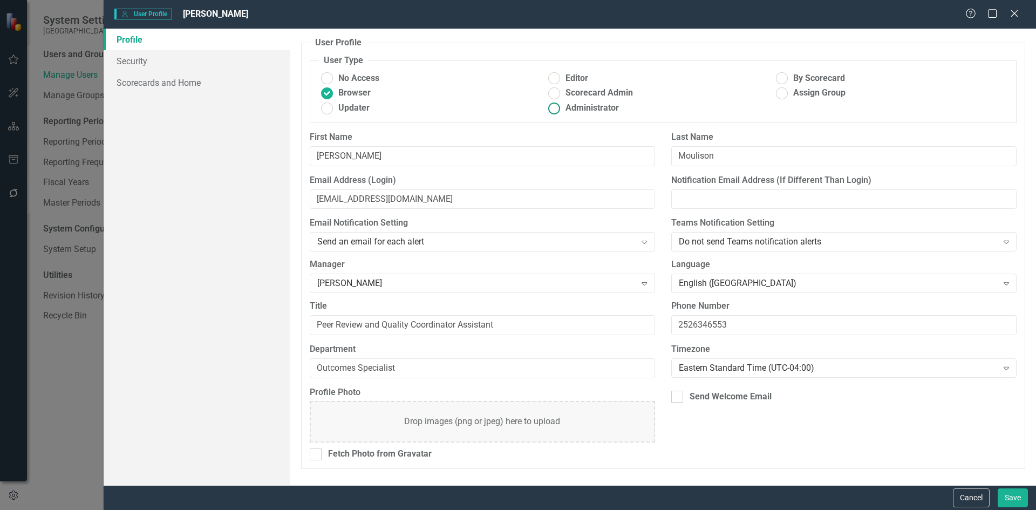
click at [557, 109] on ins at bounding box center [554, 108] width 17 height 17
click at [557, 109] on input "Administrator" at bounding box center [554, 108] width 17 height 17
radio input "true"
click at [1010, 501] on button "Save" at bounding box center [1012, 497] width 30 height 19
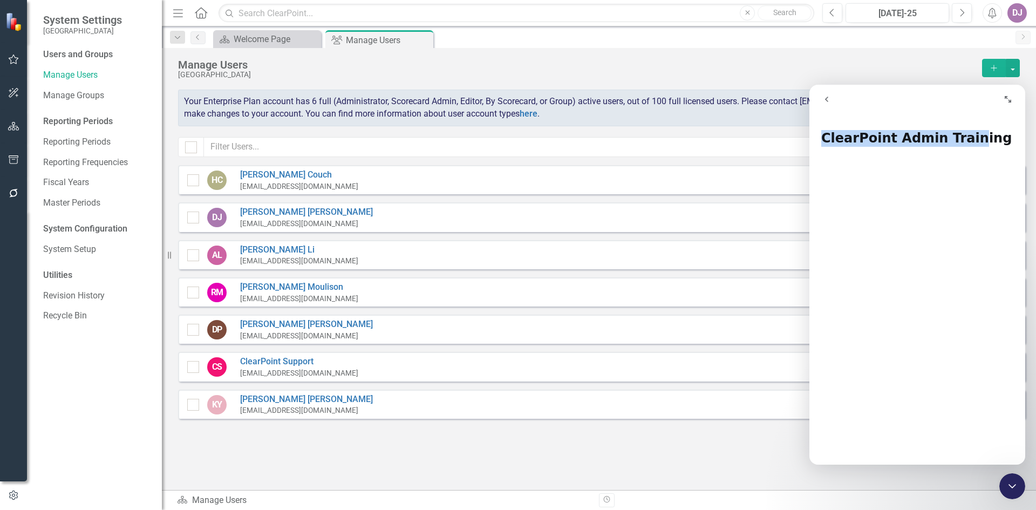
click at [1011, 102] on icon "Expand window" at bounding box center [1007, 99] width 6 height 6
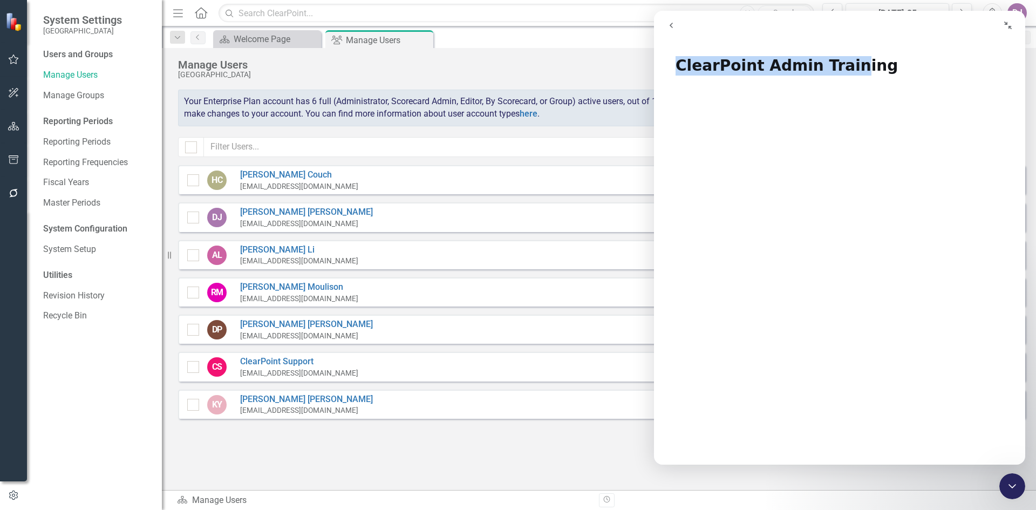
click at [1007, 26] on icon "Collapse window" at bounding box center [1007, 25] width 9 height 9
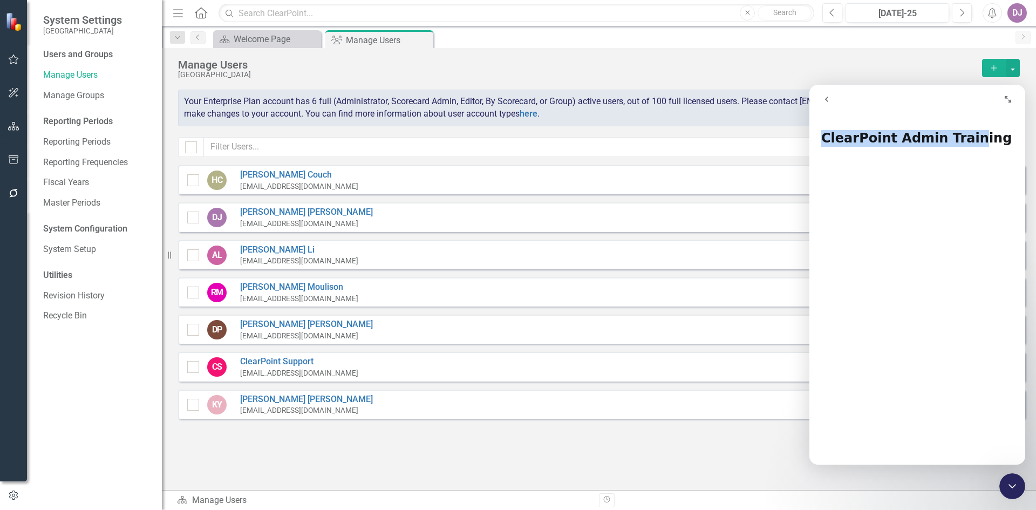
click at [1007, 100] on icon "Expand window" at bounding box center [1007, 99] width 9 height 9
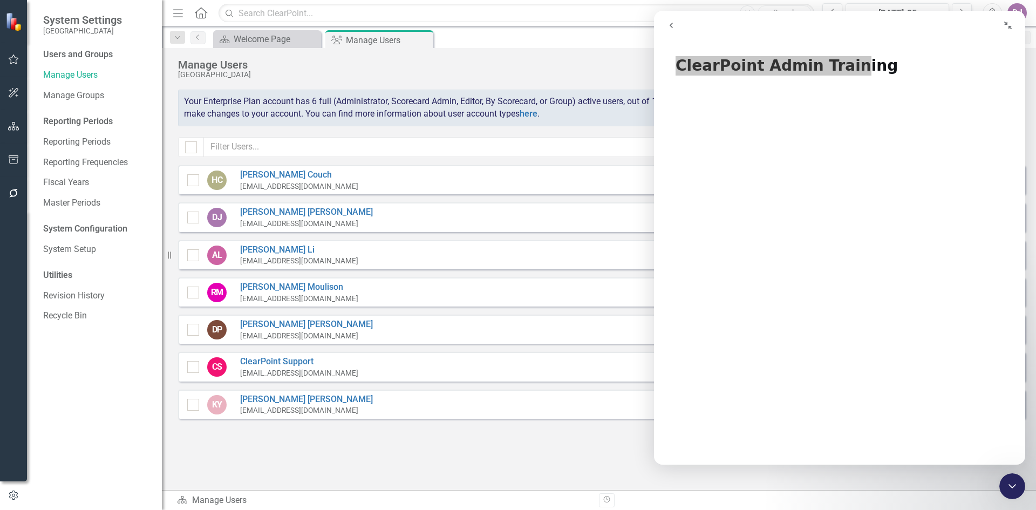
click at [1015, 488] on icon "Close Intercom Messenger" at bounding box center [1011, 486] width 13 height 13
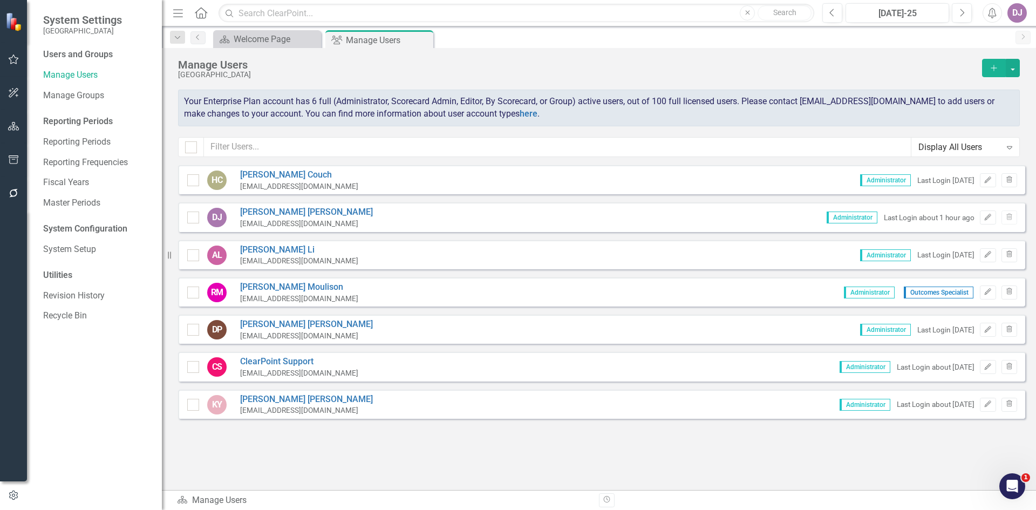
click at [1009, 483] on icon "Open Intercom Messenger" at bounding box center [1012, 486] width 18 height 18
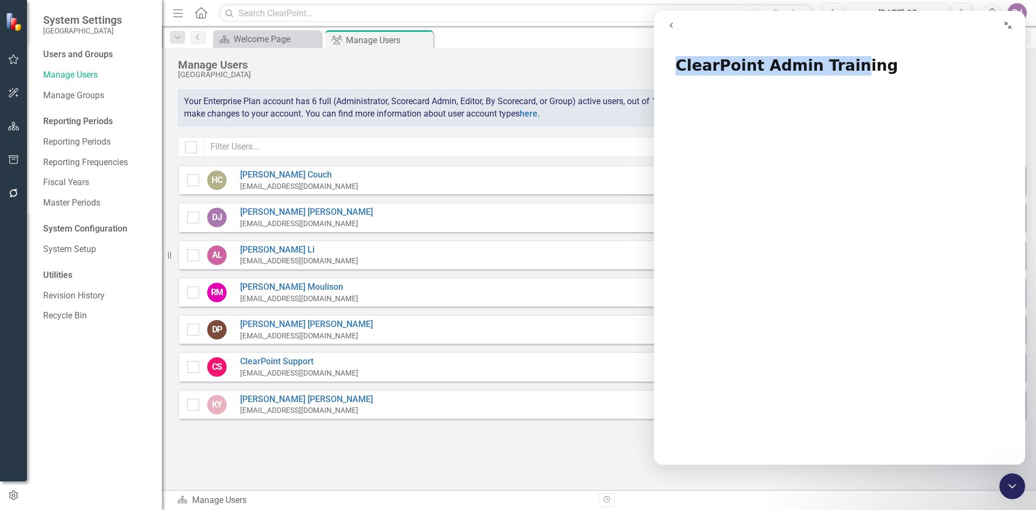
click at [669, 29] on icon "go back" at bounding box center [671, 25] width 9 height 9
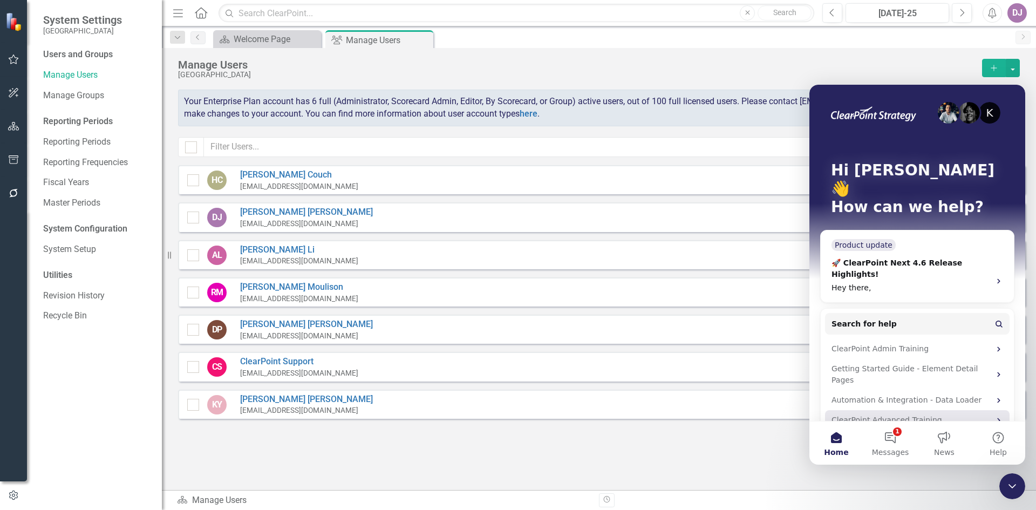
click at [997, 416] on icon "Intercom messenger" at bounding box center [998, 420] width 9 height 9
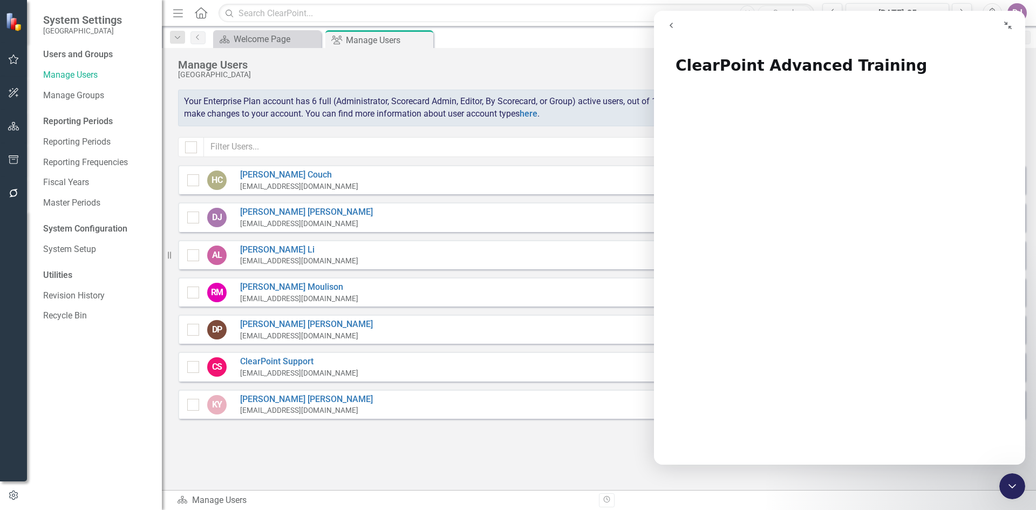
click at [1015, 487] on icon "Close Intercom Messenger" at bounding box center [1011, 486] width 13 height 13
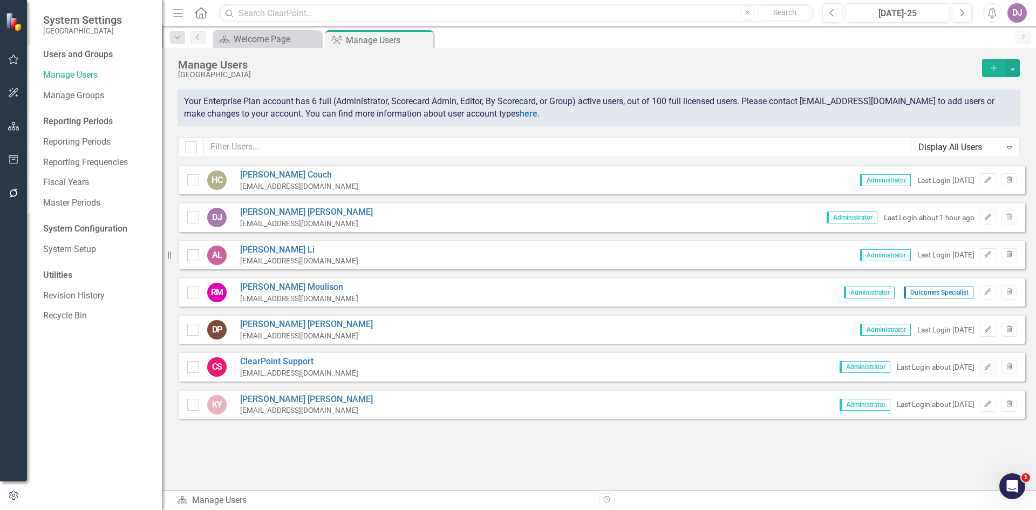
click at [1015, 487] on icon "Open Intercom Messenger" at bounding box center [1012, 486] width 18 height 18
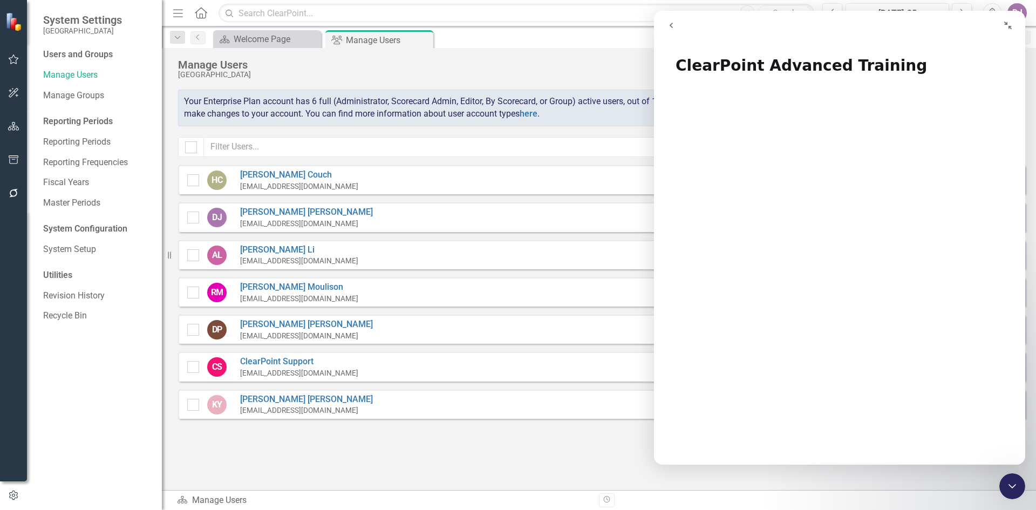
click at [670, 28] on icon "go back" at bounding box center [671, 25] width 9 height 9
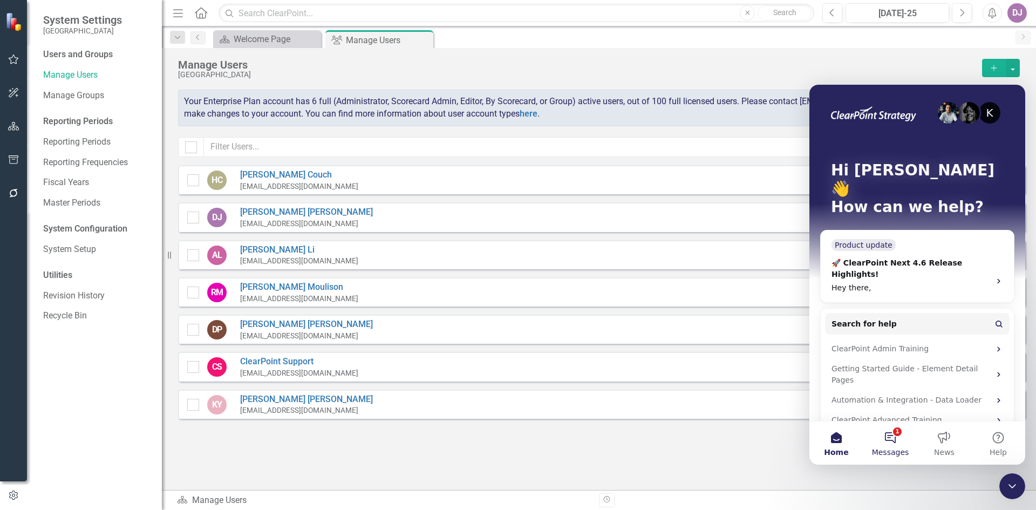
click at [895, 449] on span "Messages" at bounding box center [890, 452] width 37 height 8
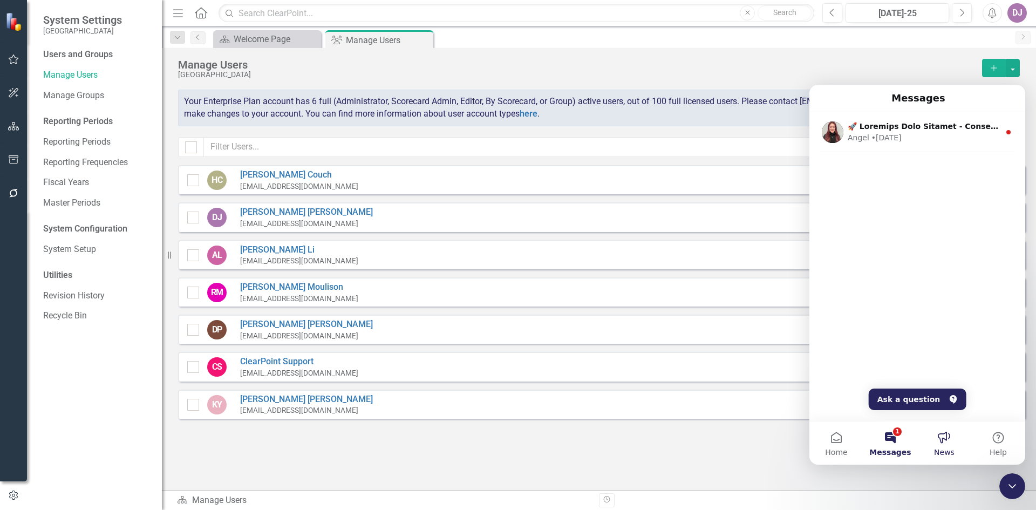
click at [946, 439] on button "News" at bounding box center [944, 442] width 54 height 43
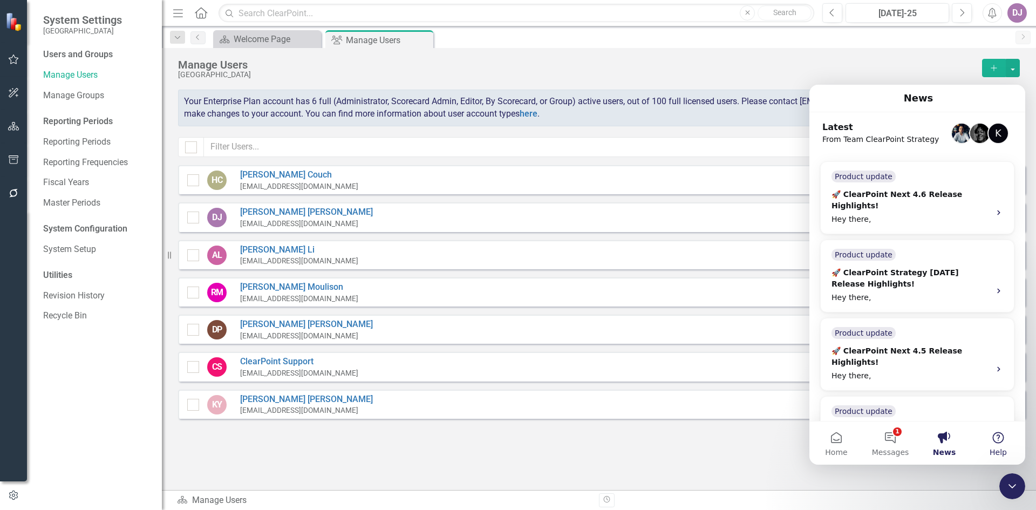
click at [999, 438] on button "Help" at bounding box center [998, 442] width 54 height 43
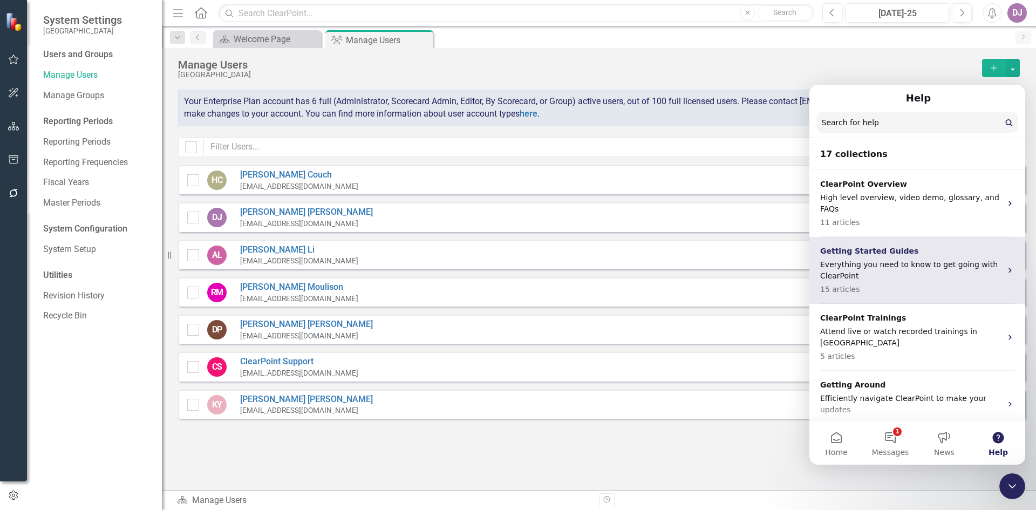
click at [1006, 266] on icon "Intercom messenger" at bounding box center [1009, 270] width 9 height 9
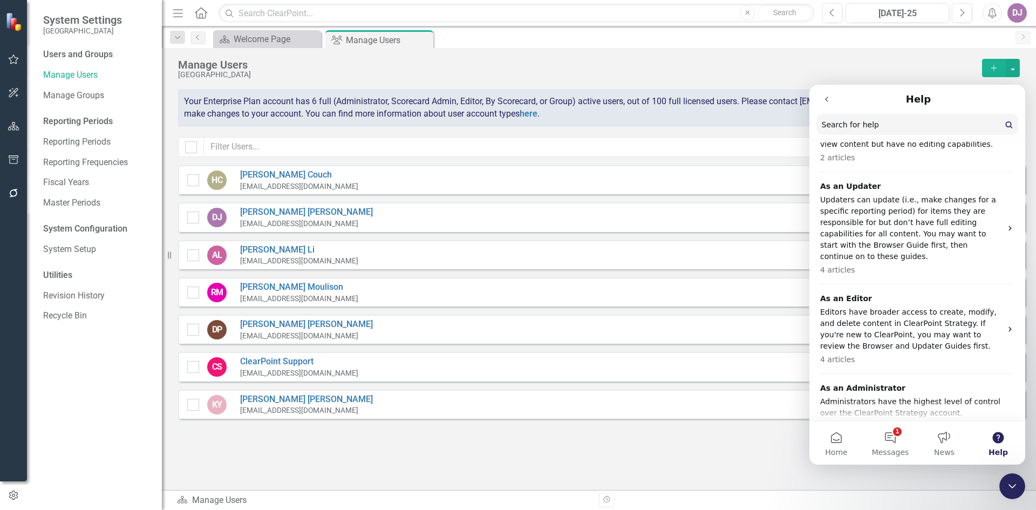
scroll to position [203, 0]
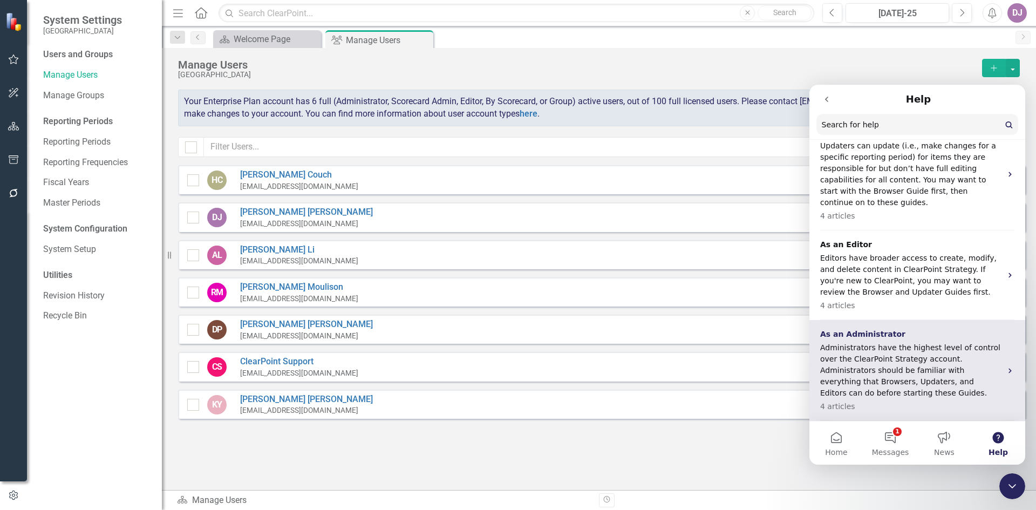
click at [1005, 370] on icon "Intercom messenger" at bounding box center [1009, 370] width 9 height 9
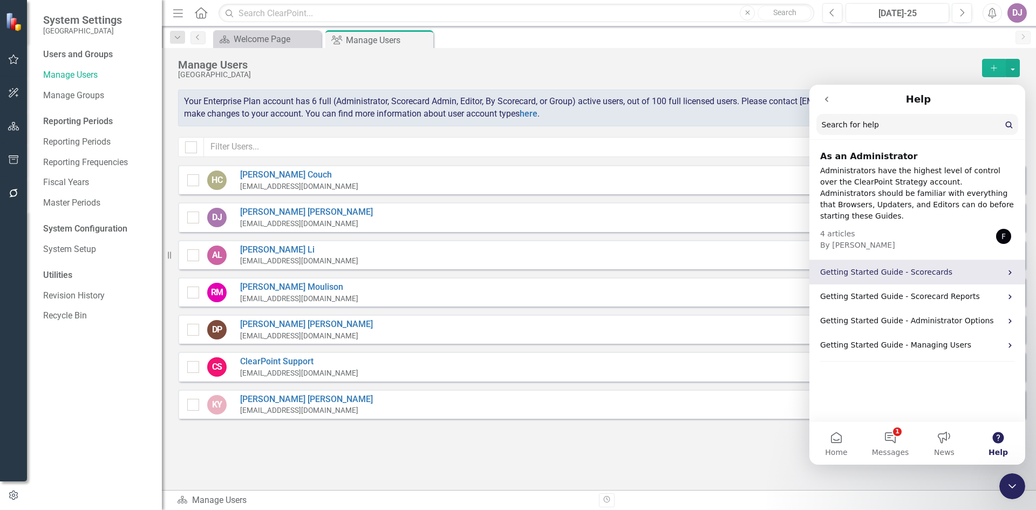
click at [915, 266] on p "Getting Started Guide - Scorecards" at bounding box center [910, 271] width 181 height 11
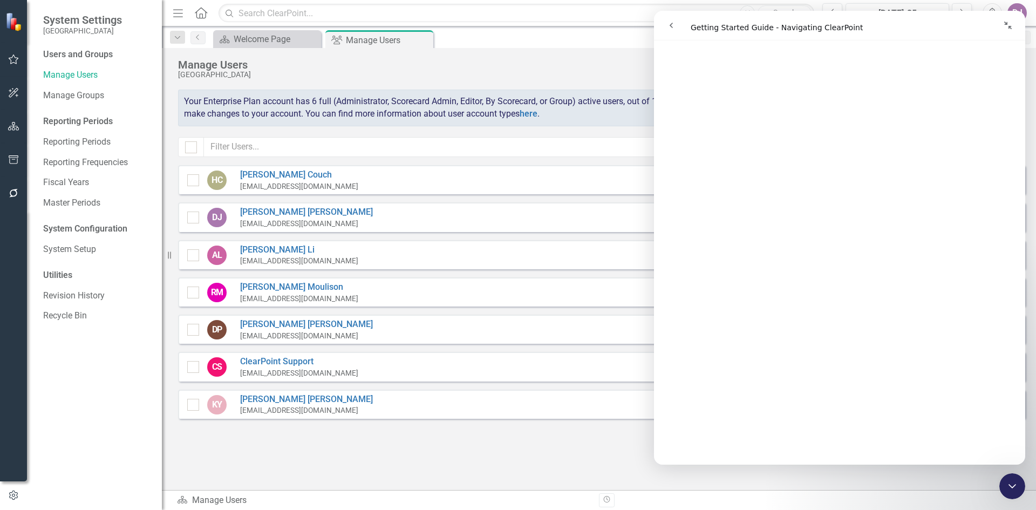
scroll to position [0, 0]
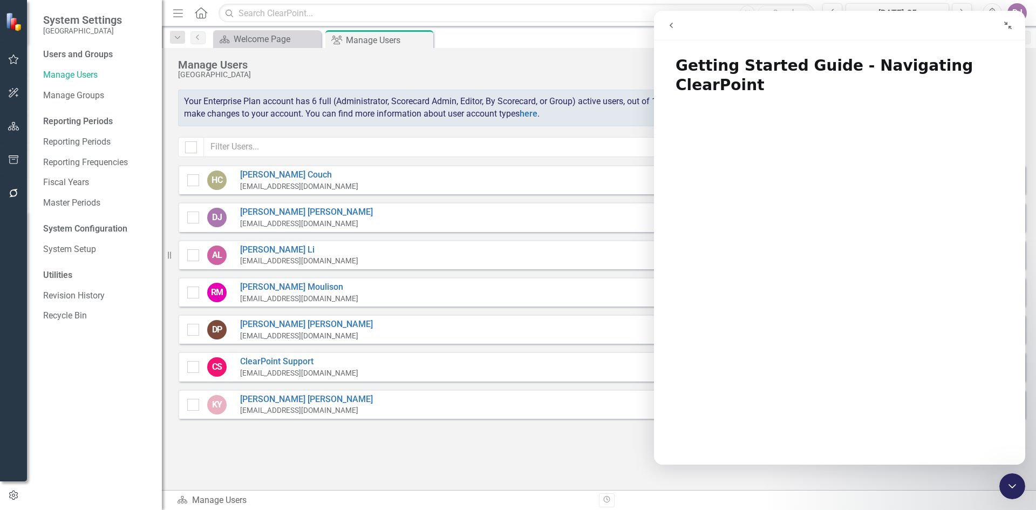
click at [1007, 26] on icon "Collapse window" at bounding box center [1007, 25] width 9 height 9
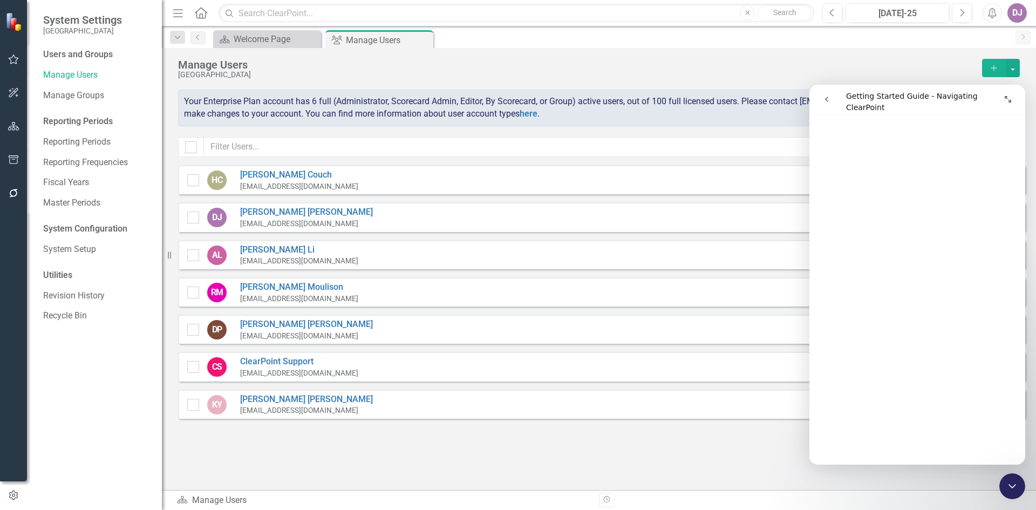
scroll to position [6917, 0]
click at [916, 67] on div "Manage Users" at bounding box center [577, 65] width 798 height 12
click at [1012, 487] on icon "Close Intercom Messenger" at bounding box center [1012, 486] width 8 height 4
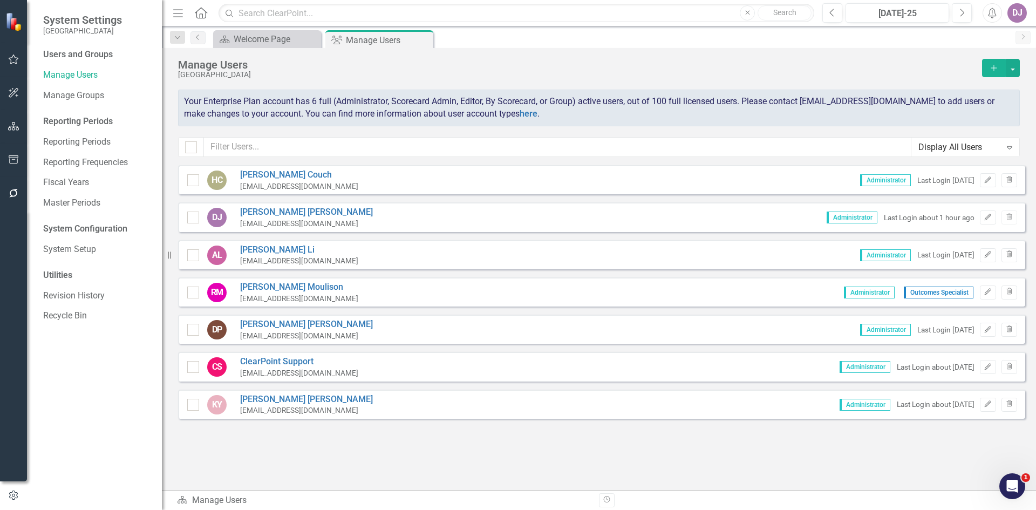
click at [1012, 487] on icon "Open Intercom Messenger" at bounding box center [1012, 486] width 8 height 9
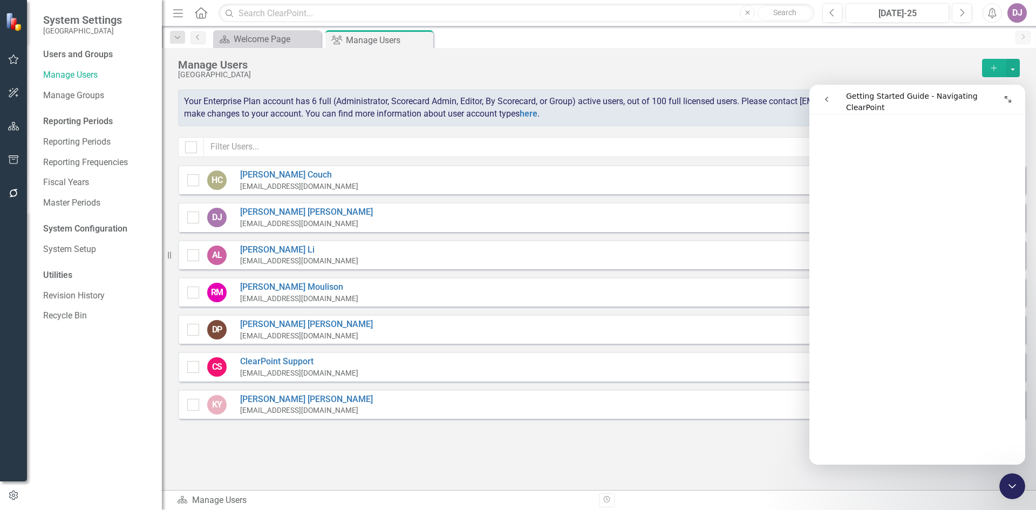
click at [828, 99] on icon "go back" at bounding box center [826, 99] width 9 height 9
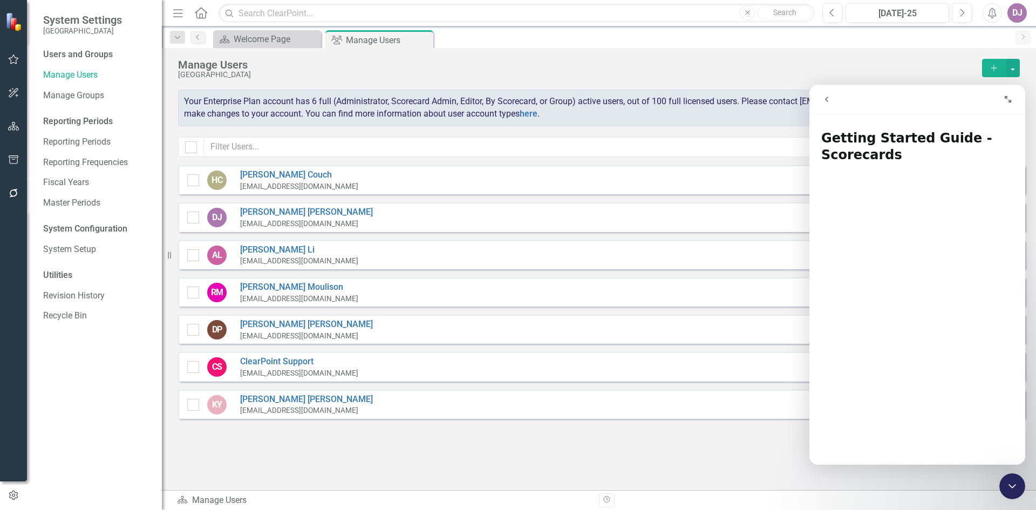
click at [828, 99] on icon "go back" at bounding box center [826, 99] width 9 height 9
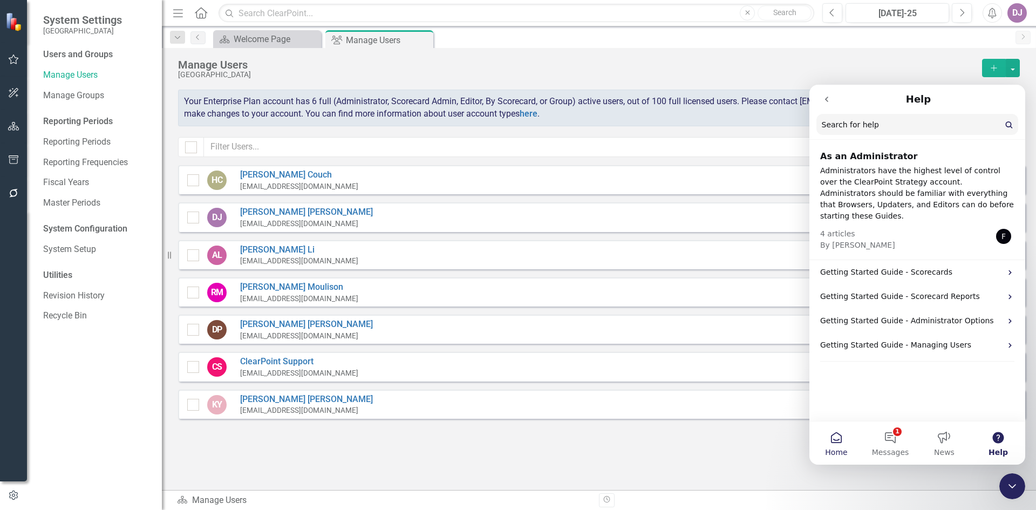
click at [836, 443] on button "Home" at bounding box center [836, 442] width 54 height 43
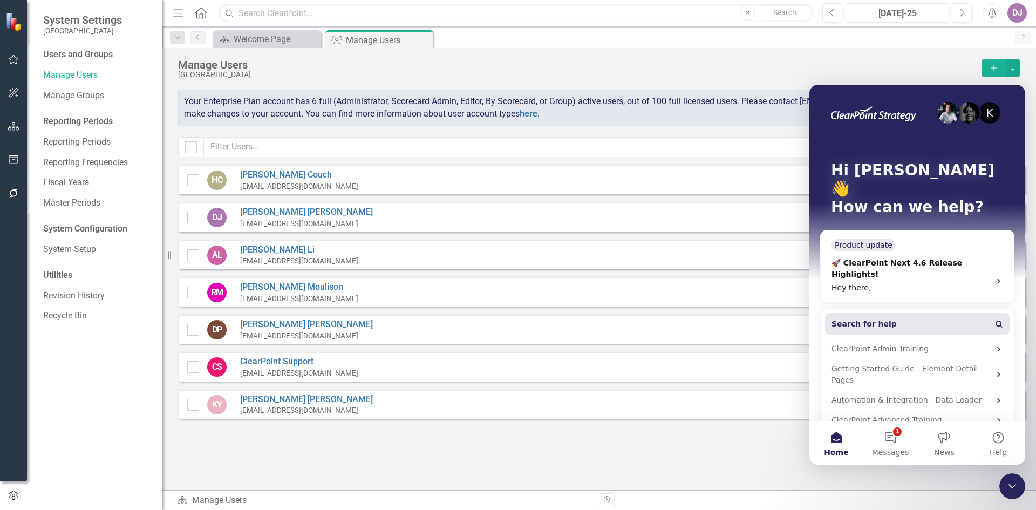
click at [891, 313] on button "Search for help" at bounding box center [917, 324] width 184 height 22
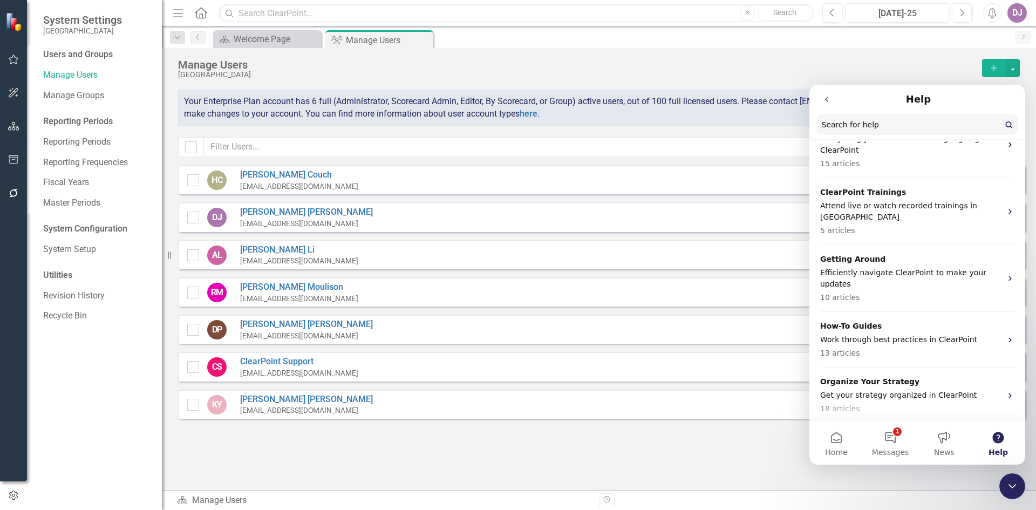
scroll to position [130, 0]
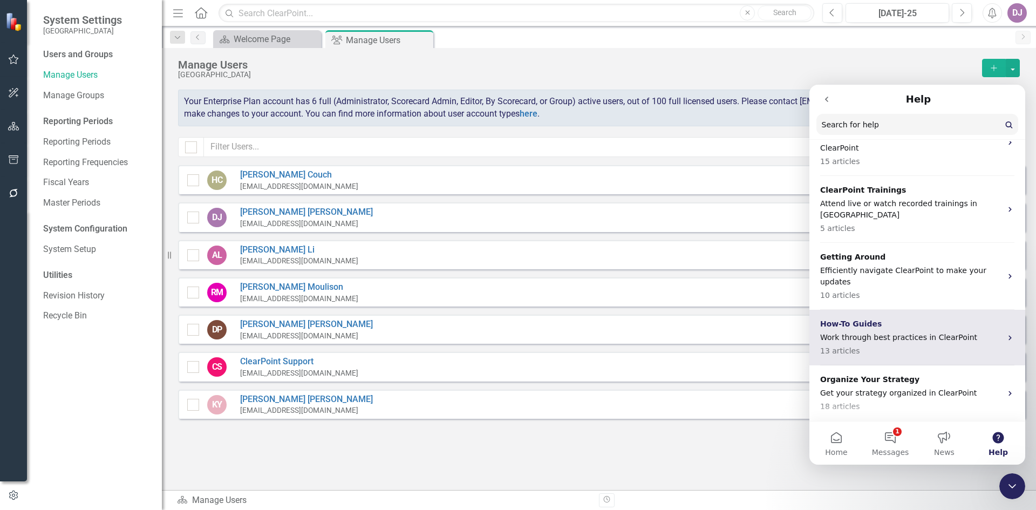
click at [1005, 333] on icon "Intercom messenger" at bounding box center [1009, 337] width 9 height 9
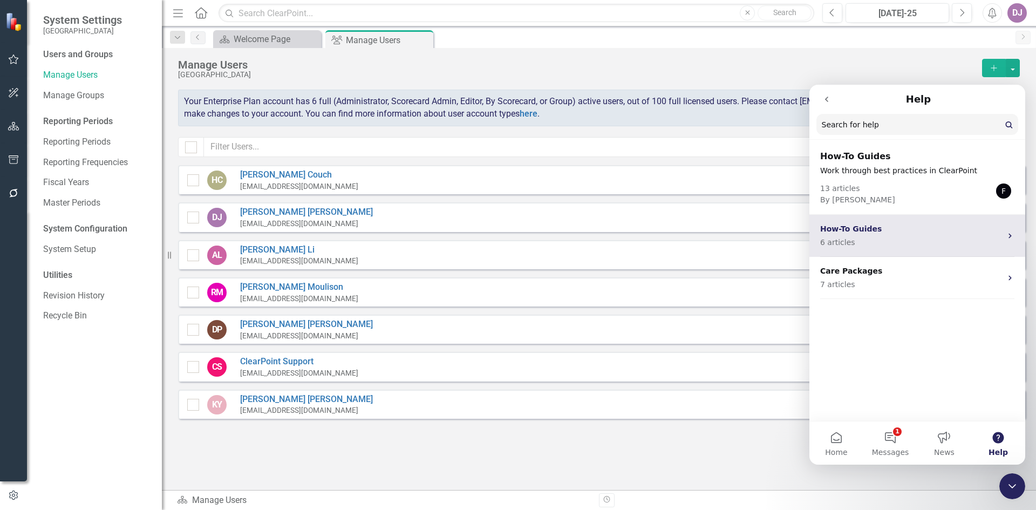
click at [1008, 236] on icon "Intercom messenger" at bounding box center [1009, 235] width 9 height 9
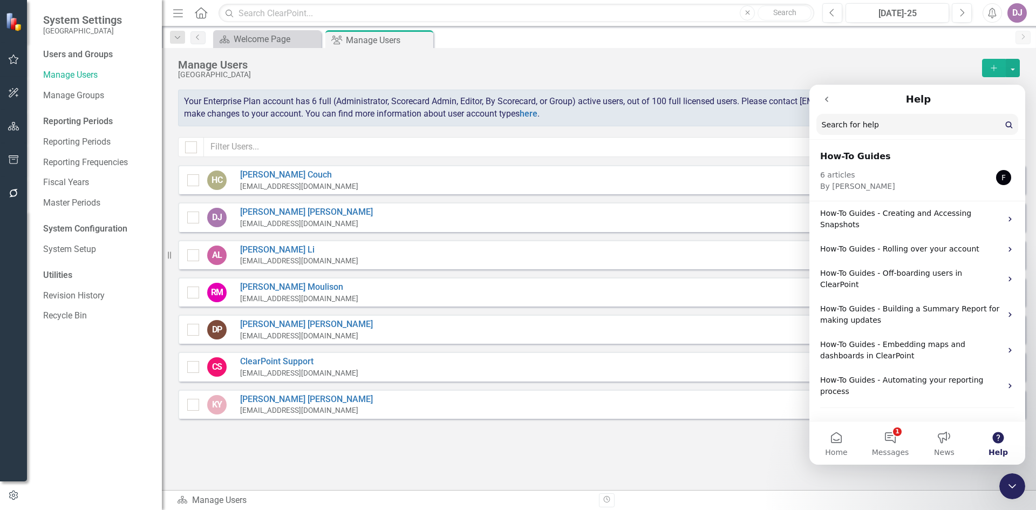
click at [827, 105] on button "go back" at bounding box center [826, 99] width 20 height 20
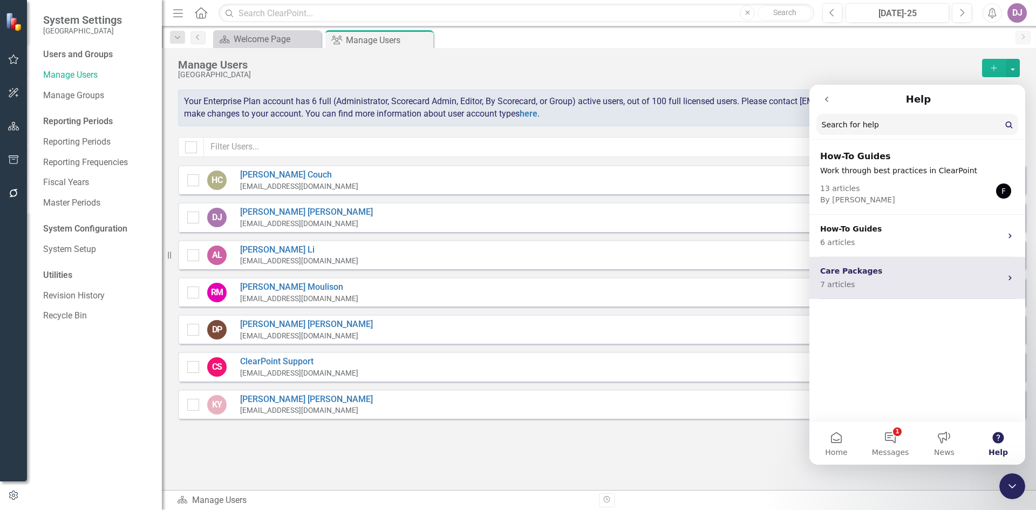
click at [1007, 280] on icon "Intercom messenger" at bounding box center [1009, 277] width 9 height 9
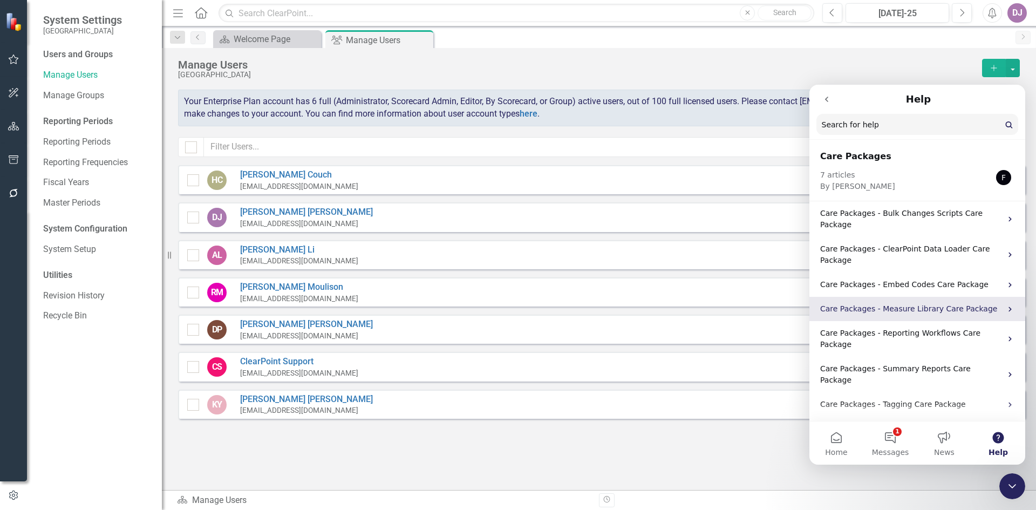
click at [983, 303] on p "Care Packages - Measure Library Care Package" at bounding box center [910, 308] width 181 height 11
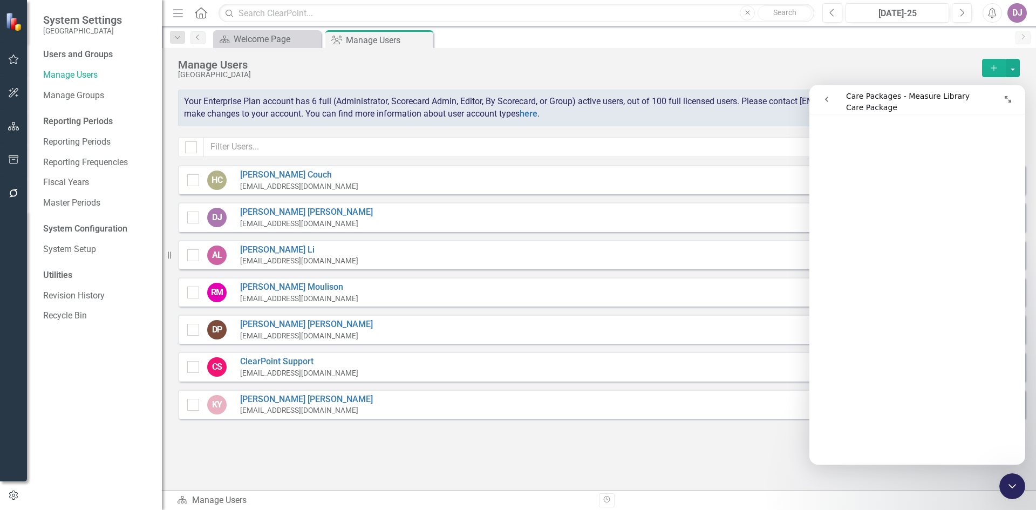
scroll to position [0, 0]
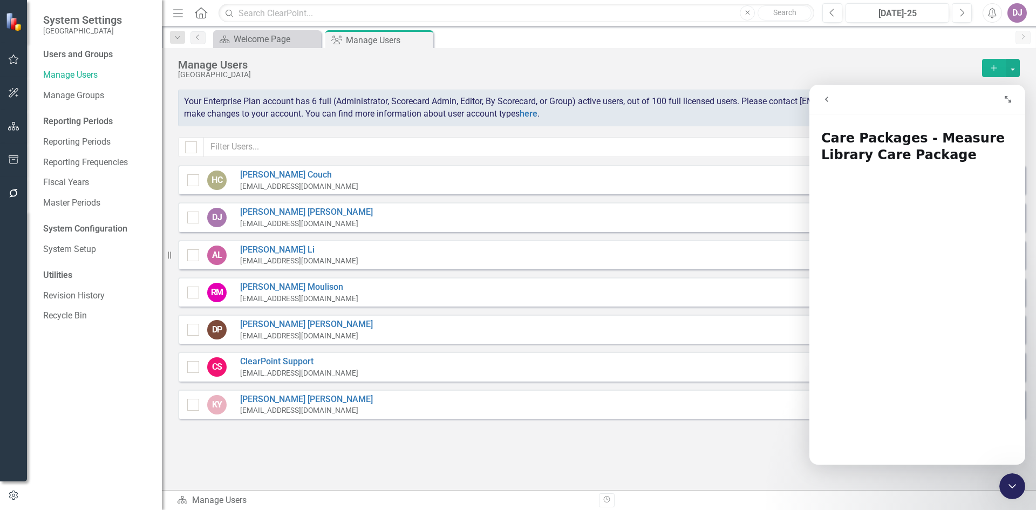
click at [824, 99] on icon "go back" at bounding box center [826, 99] width 9 height 9
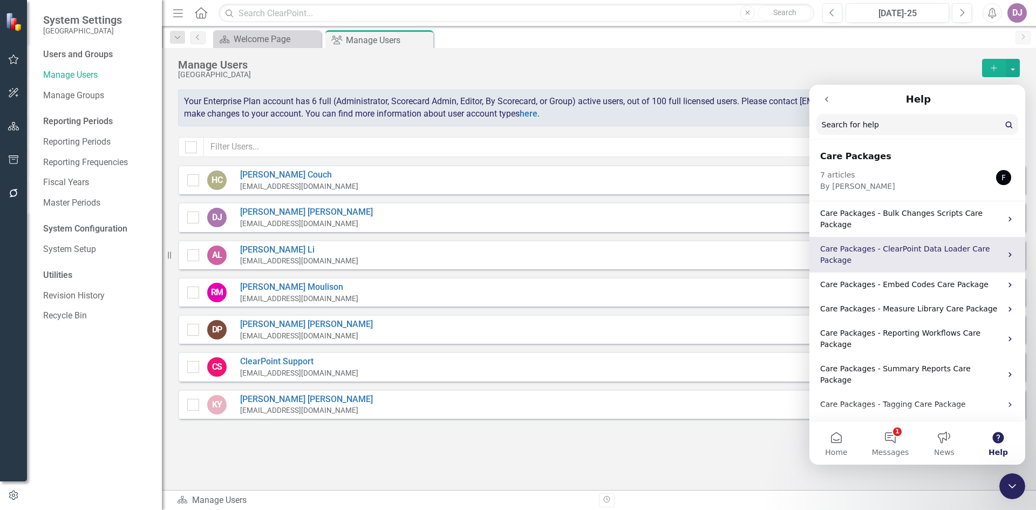
click at [1005, 240] on div "Care Packages - ClearPoint Data Loader Care Package" at bounding box center [917, 255] width 216 height 36
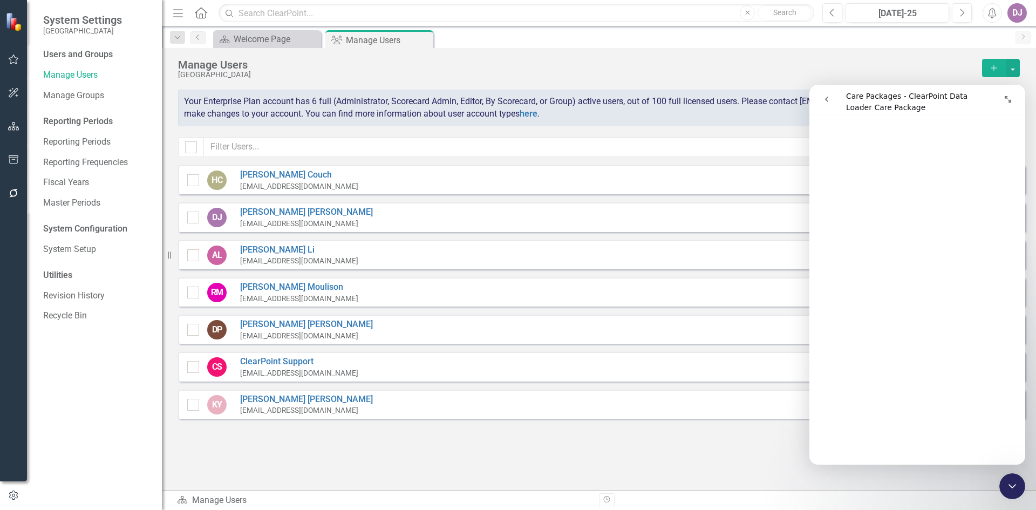
scroll to position [658, 0]
drag, startPoint x: 1024, startPoint y: 191, endPoint x: 1834, endPoint y: 435, distance: 845.5
click at [1014, 67] on button "button" at bounding box center [1012, 68] width 14 height 18
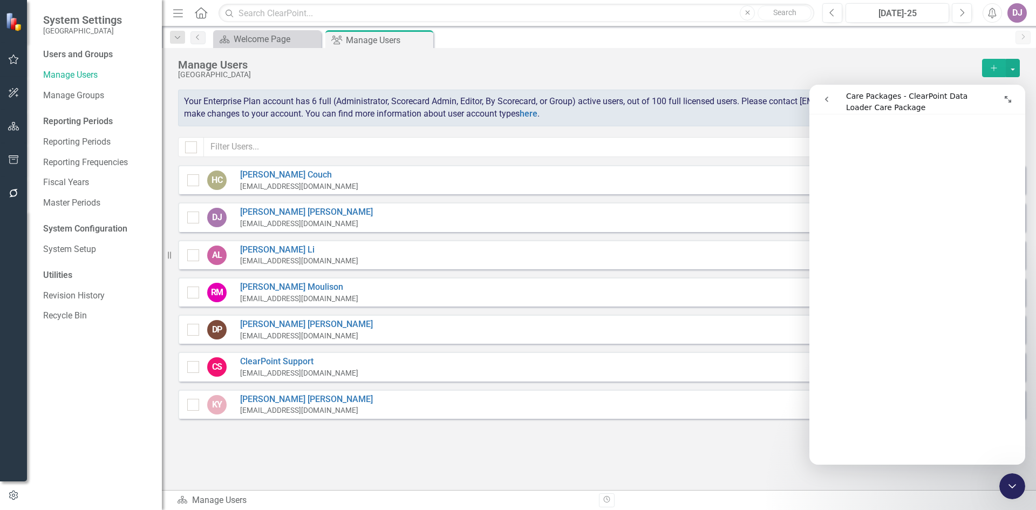
click at [899, 69] on div "Manage Users" at bounding box center [577, 65] width 798 height 12
click at [1012, 479] on div "Close Intercom Messenger" at bounding box center [1012, 486] width 26 height 26
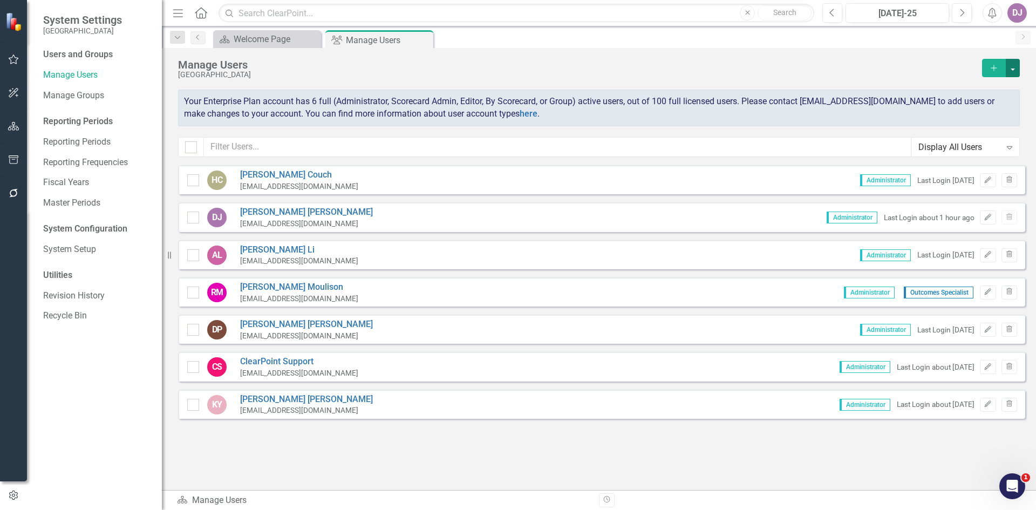
click at [1015, 64] on button "button" at bounding box center [1012, 68] width 14 height 18
click at [988, 104] on link "Add Multiple Add Multiple Users" at bounding box center [969, 108] width 100 height 20
